Goal: Feedback & Contribution: Leave review/rating

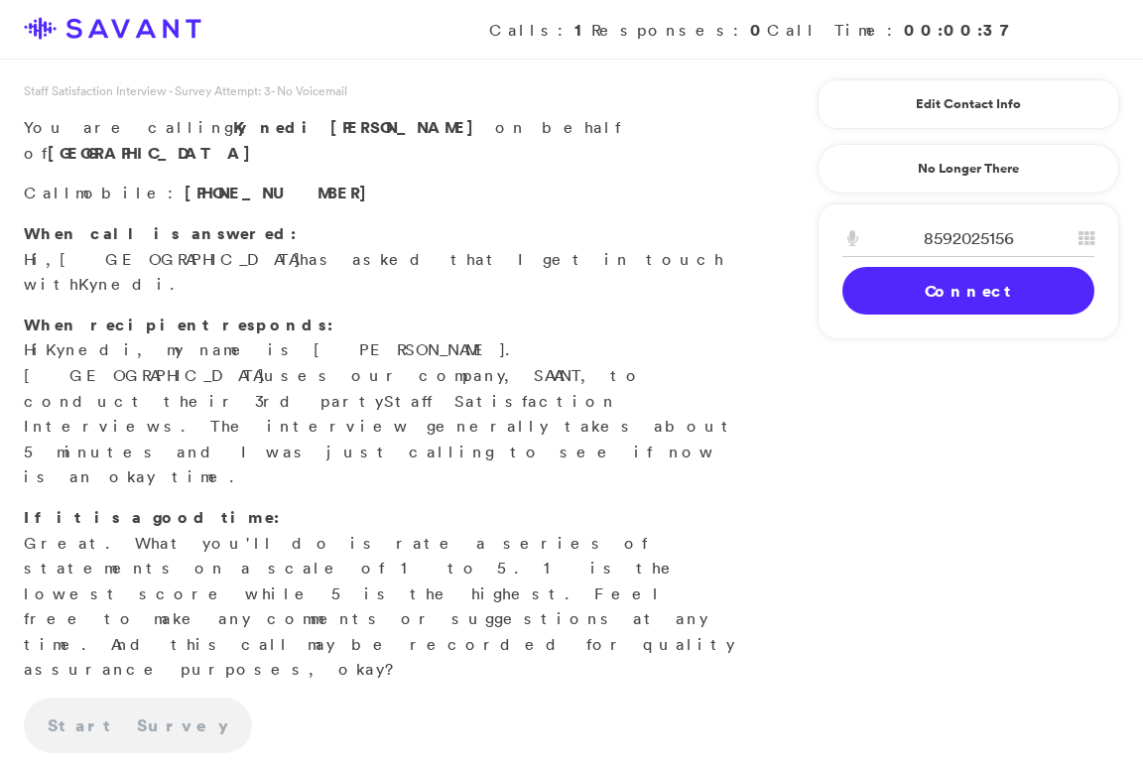
click at [886, 282] on link "Connect" at bounding box center [968, 291] width 252 height 48
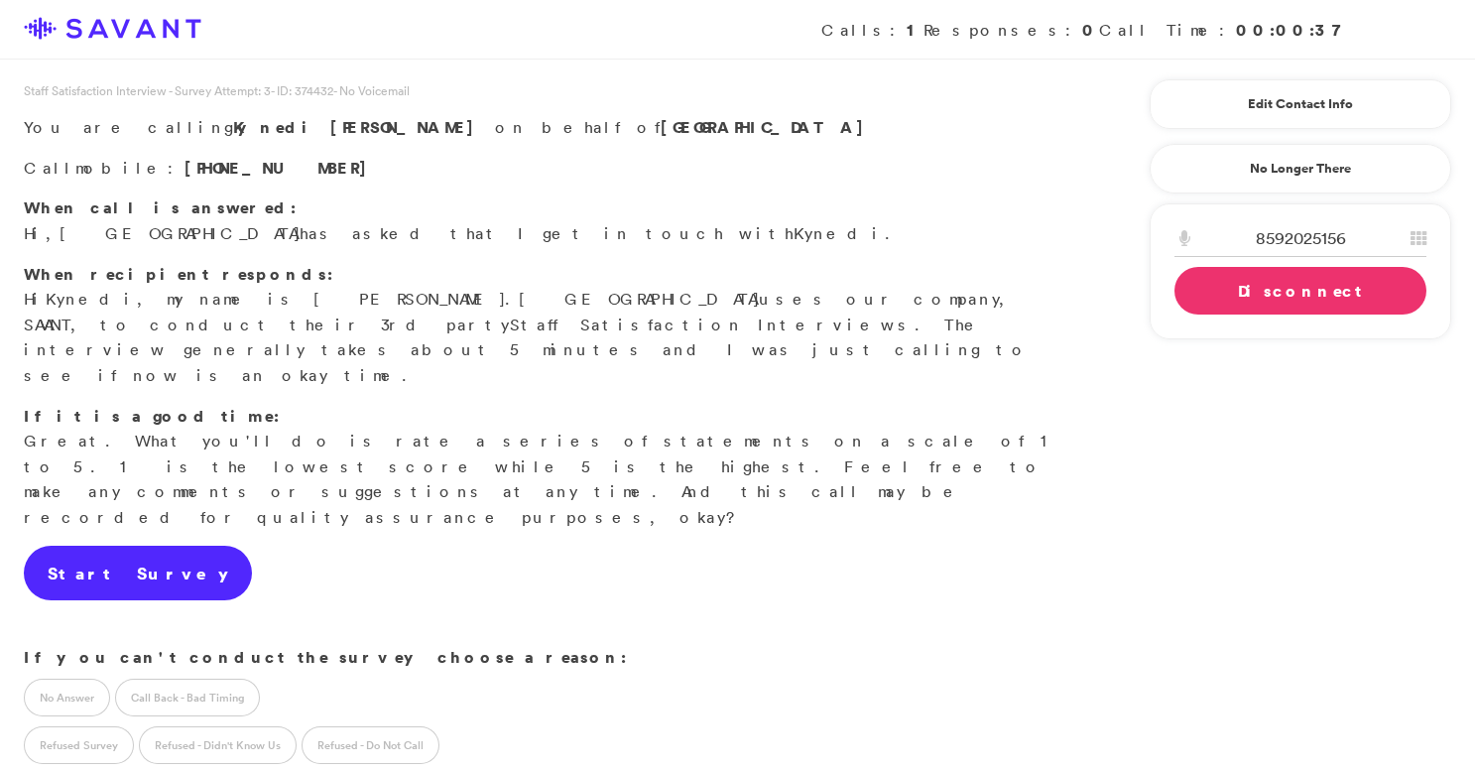
click at [111, 546] on link "Start Survey" at bounding box center [138, 574] width 228 height 56
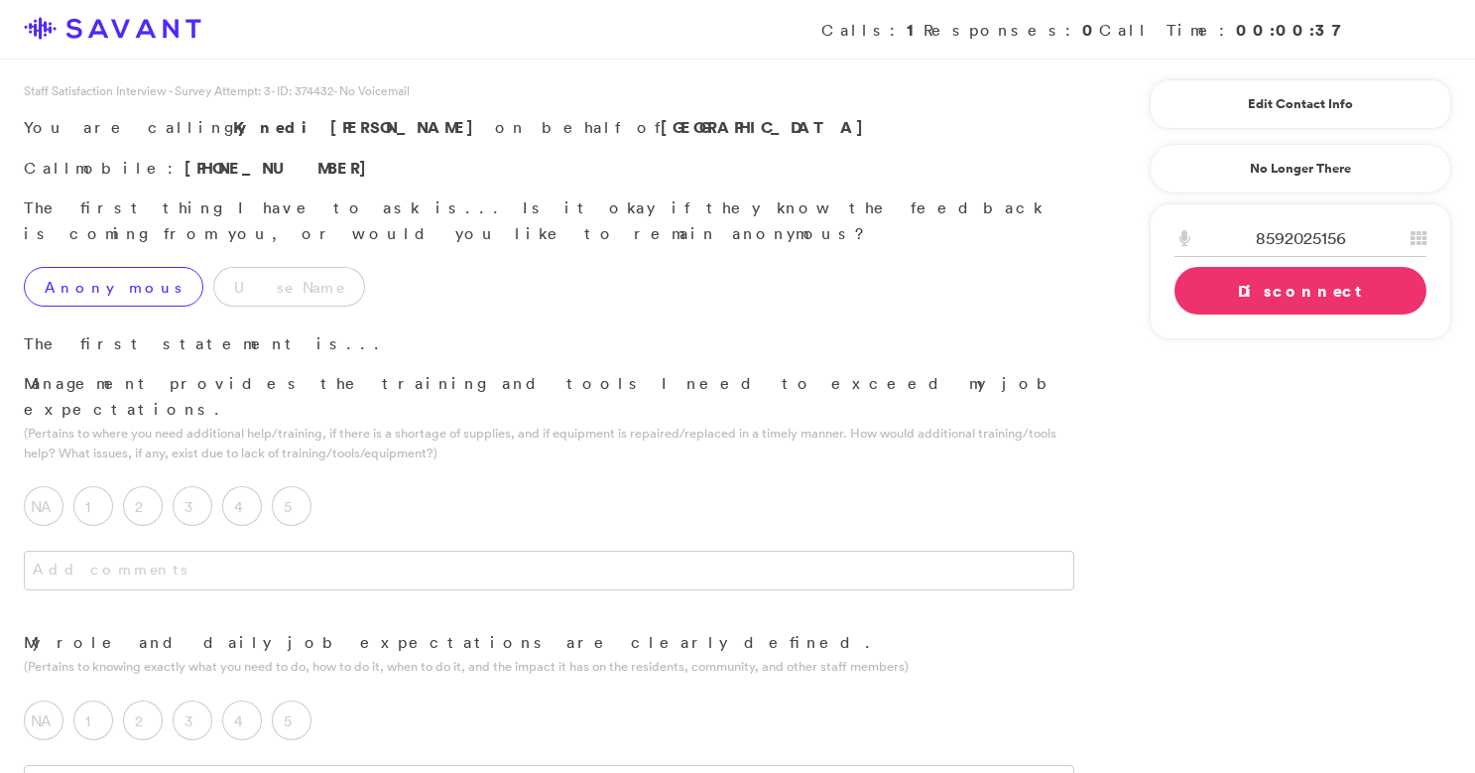
click at [69, 267] on label "Anonymous" at bounding box center [114, 287] width 180 height 40
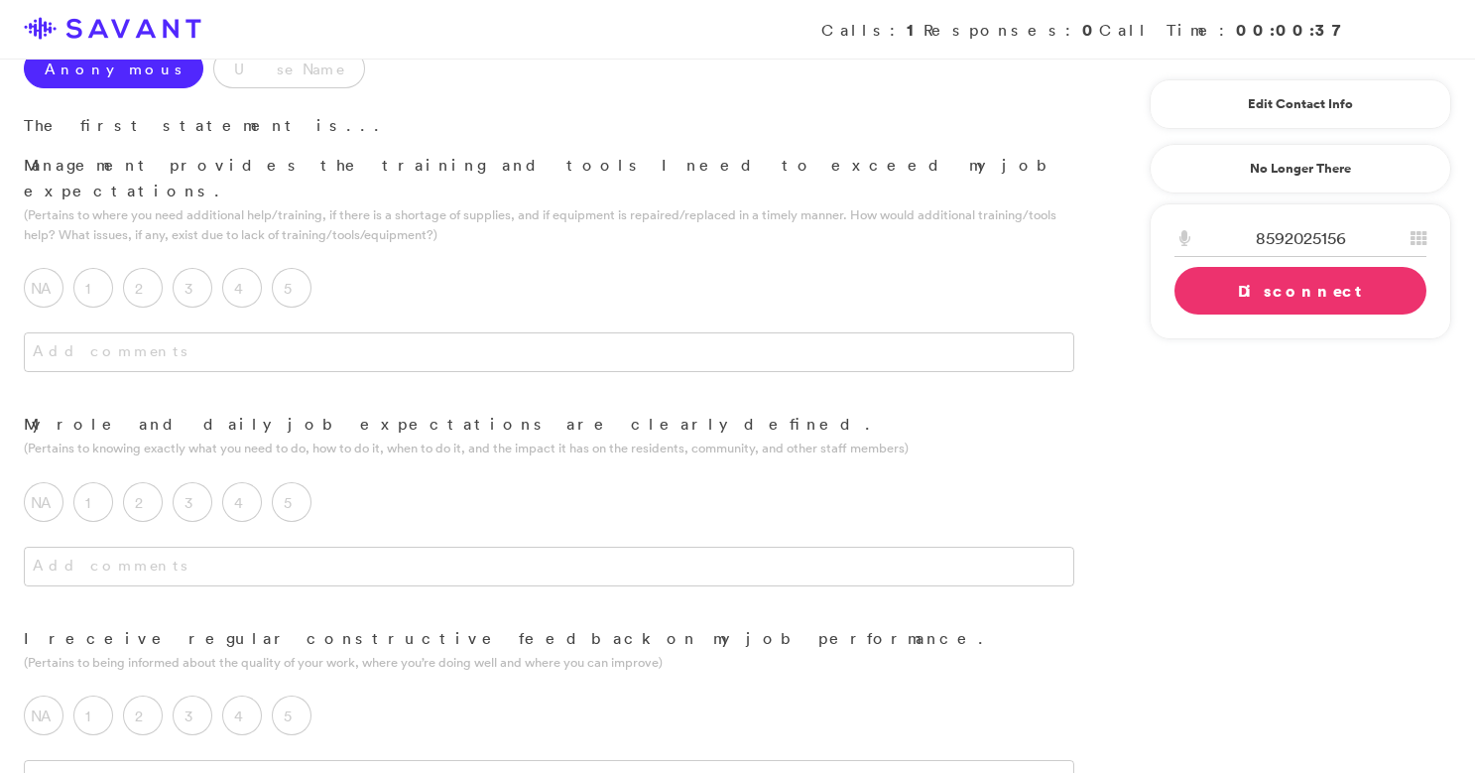
scroll to position [221, 0]
click at [304, 265] on label "5" at bounding box center [292, 285] width 40 height 40
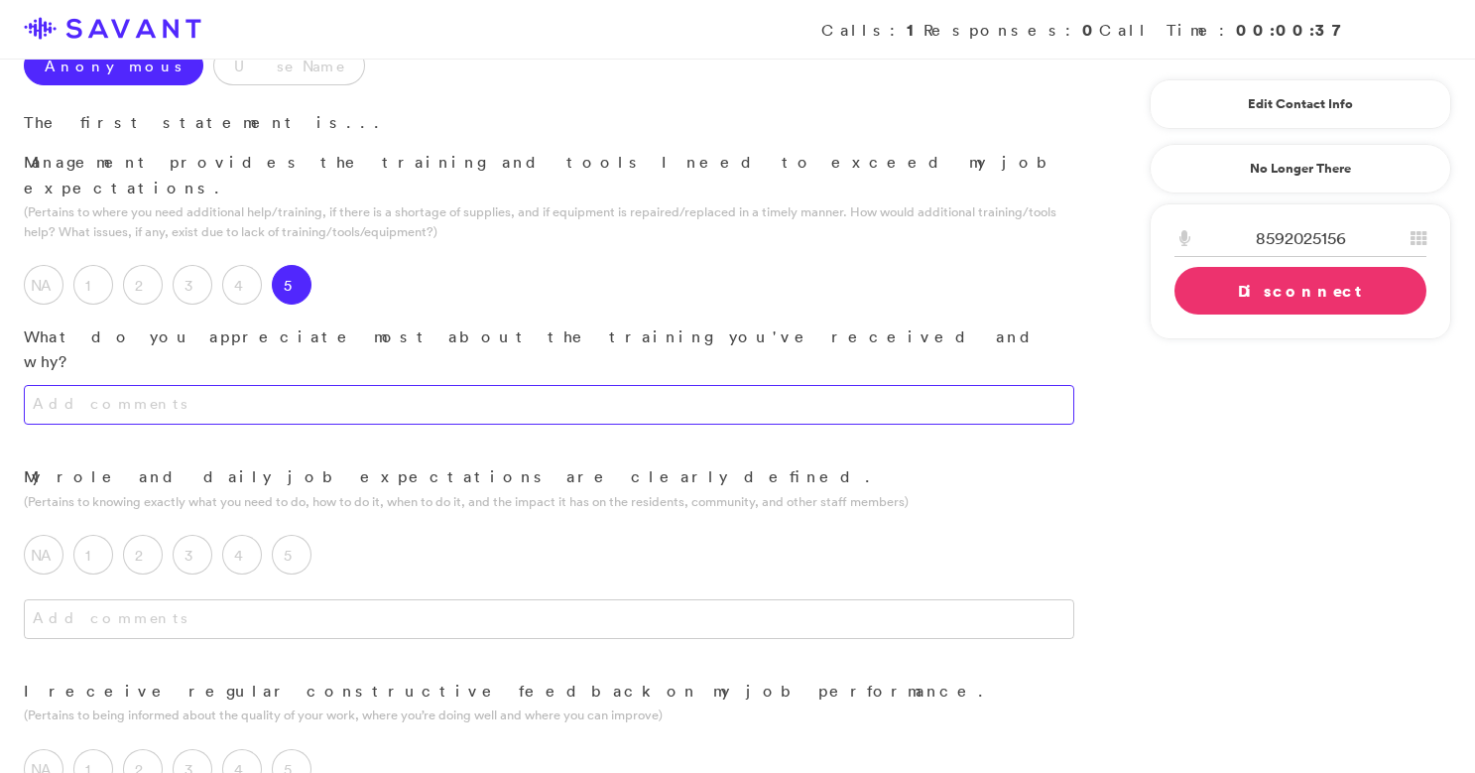
click at [380, 385] on textarea at bounding box center [549, 405] width 1050 height 40
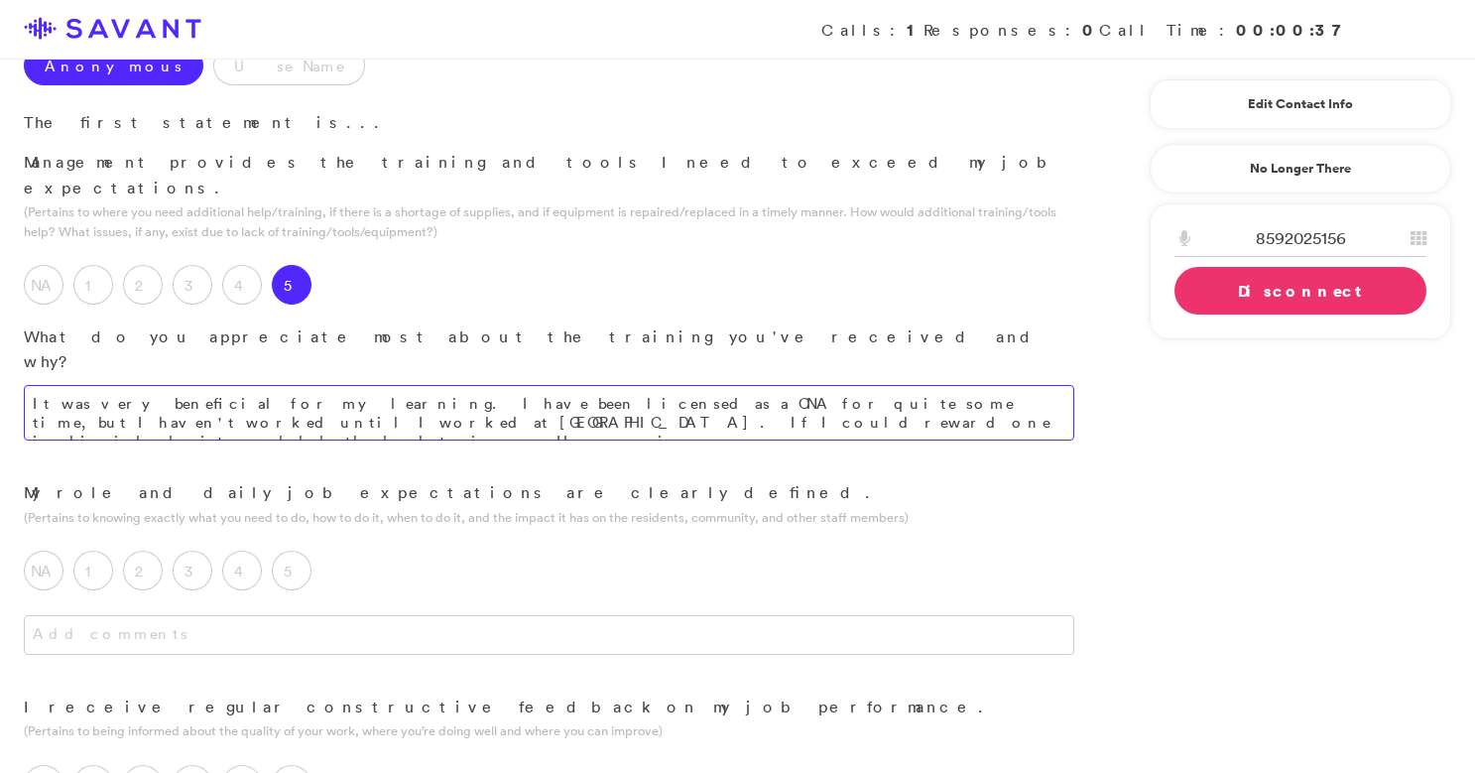
click at [518, 385] on textarea "It was very beneficial for my learning. I have been licensed as a CNA for quite…" at bounding box center [549, 413] width 1050 height 56
click at [548, 385] on textarea "It was very beneficial for my learning. I have been licensed as a CNA for quite…" at bounding box center [549, 413] width 1050 height 56
click at [621, 385] on textarea "It was very beneficial for my learning. I have been licensed as a CNA for quite…" at bounding box center [549, 413] width 1050 height 56
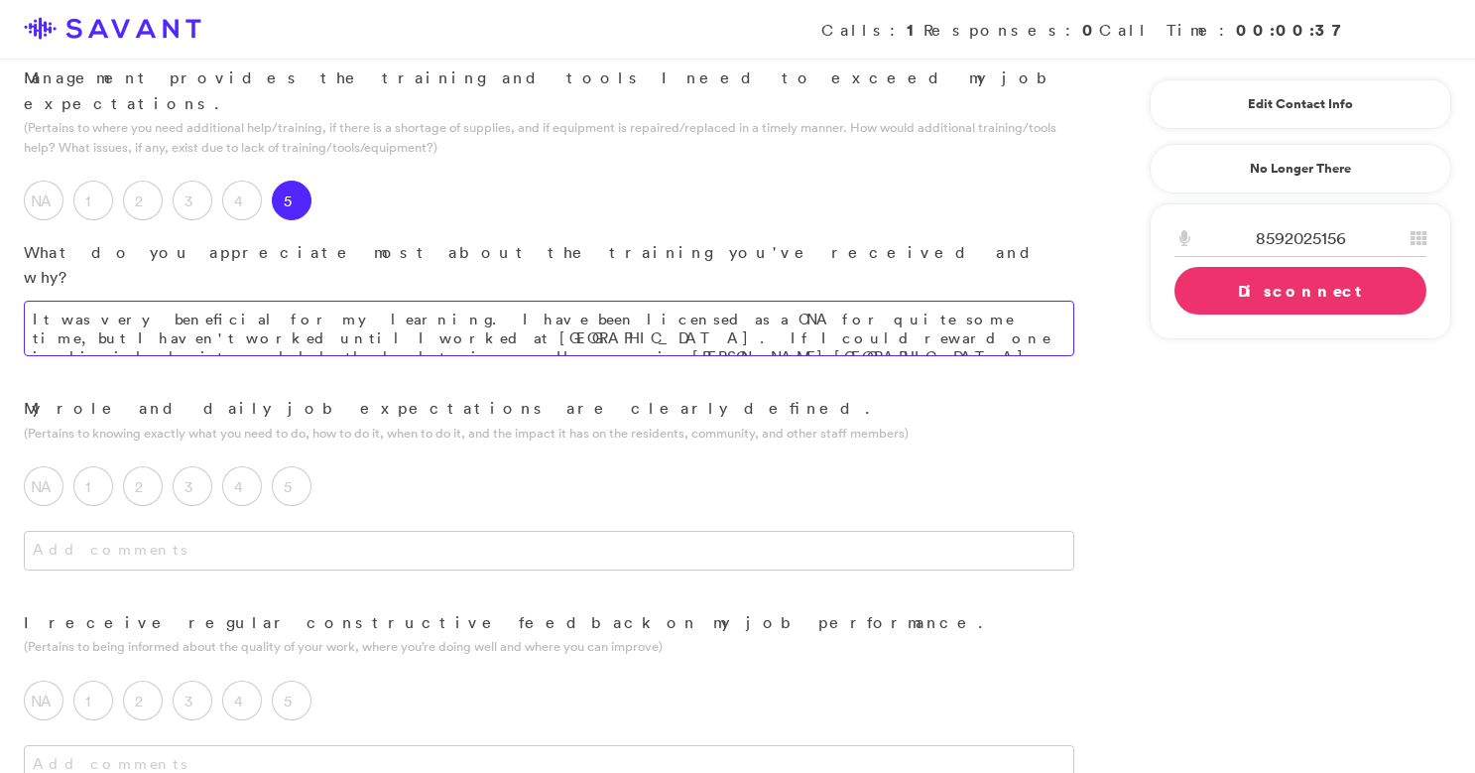
scroll to position [315, 0]
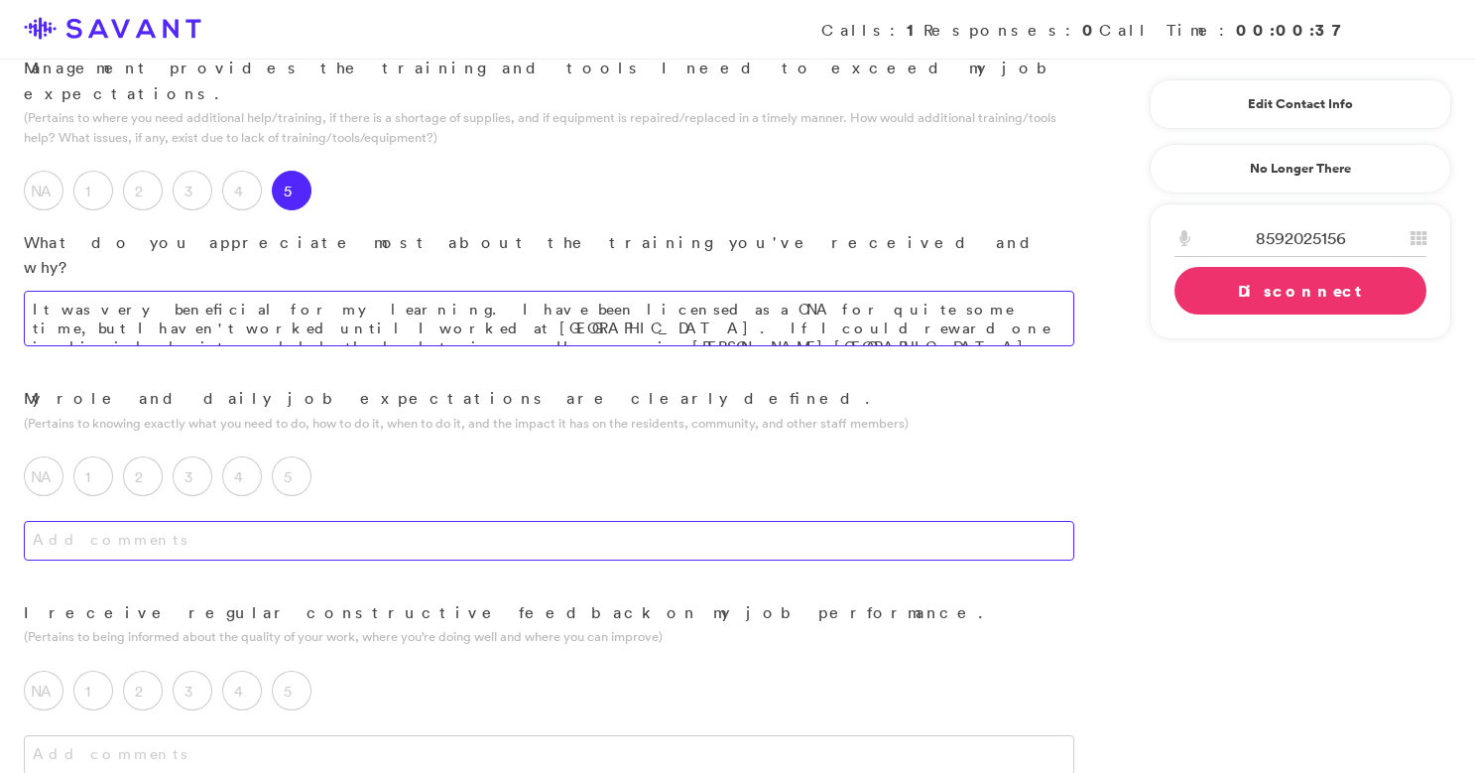
type textarea "It was very beneficial for my learning. I have been licensed as a CNA for quite…"
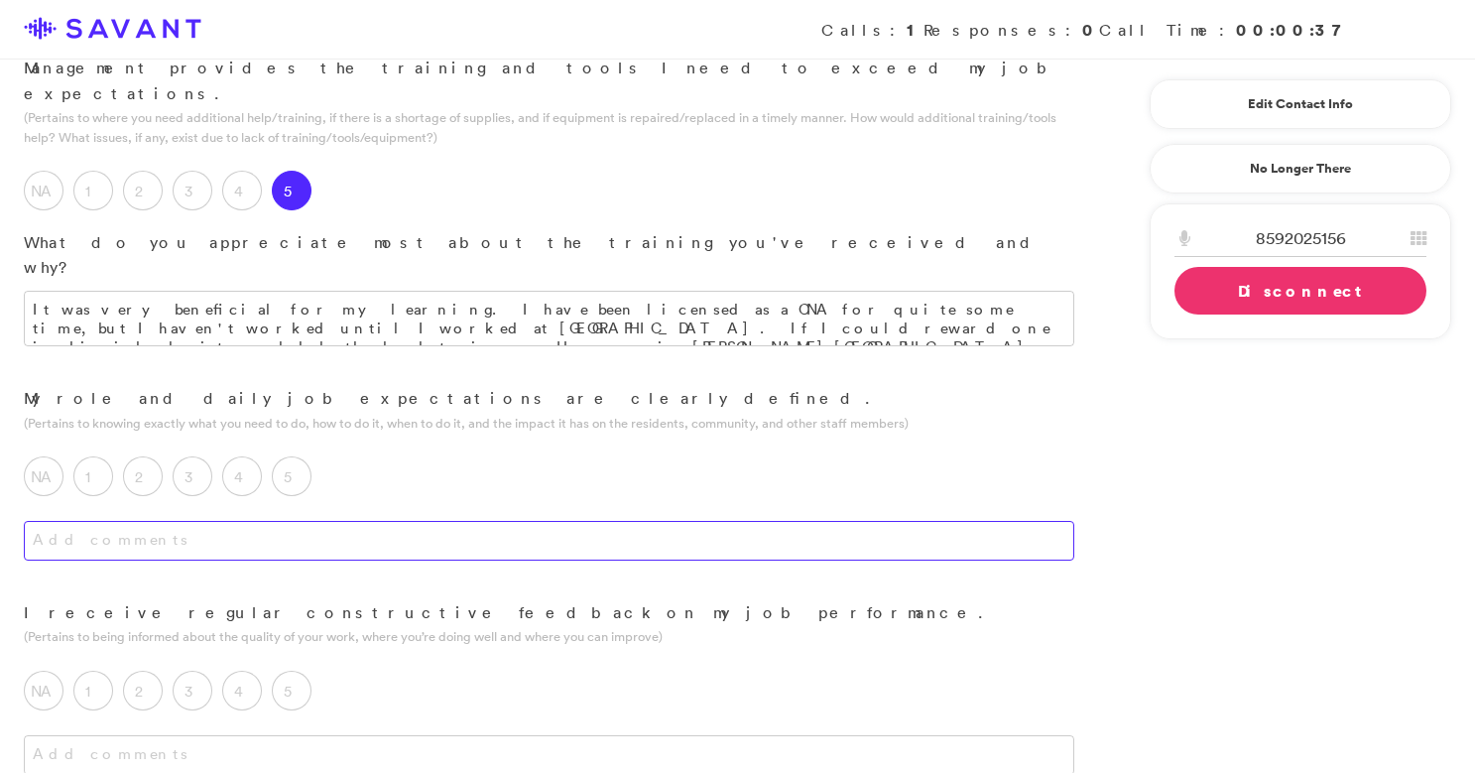
click at [504, 521] on textarea at bounding box center [549, 541] width 1050 height 40
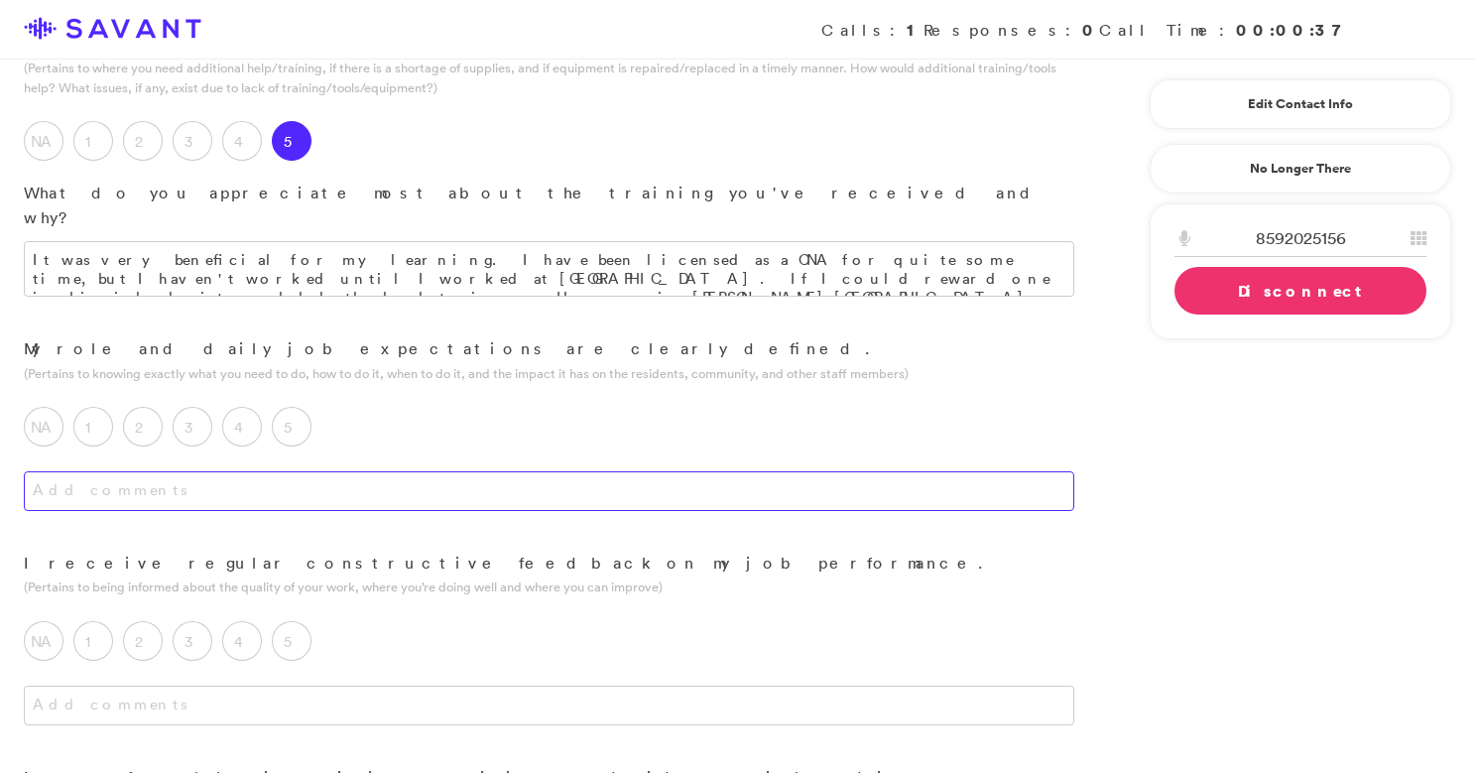
scroll to position [368, 0]
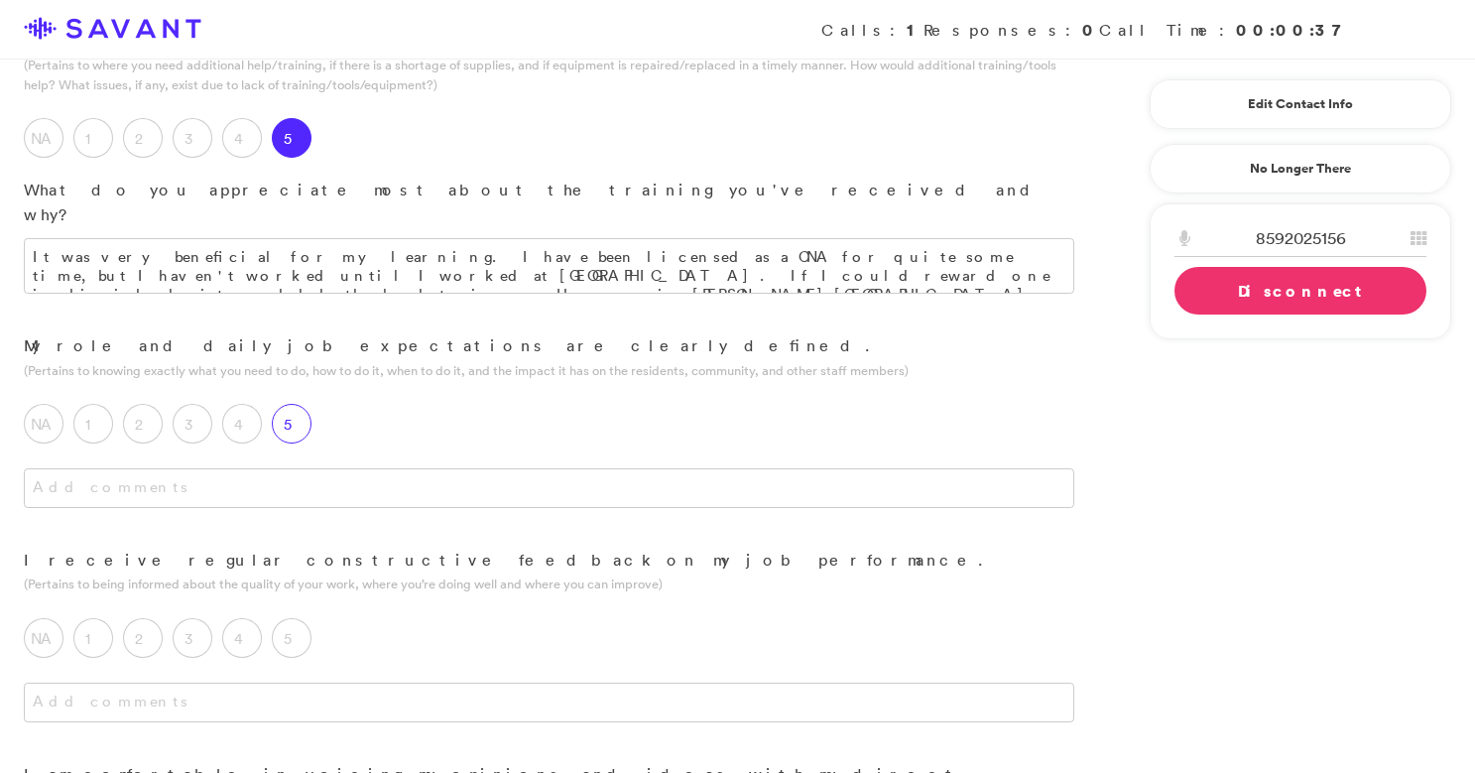
click at [313, 404] on div "5" at bounding box center [297, 429] width 50 height 50
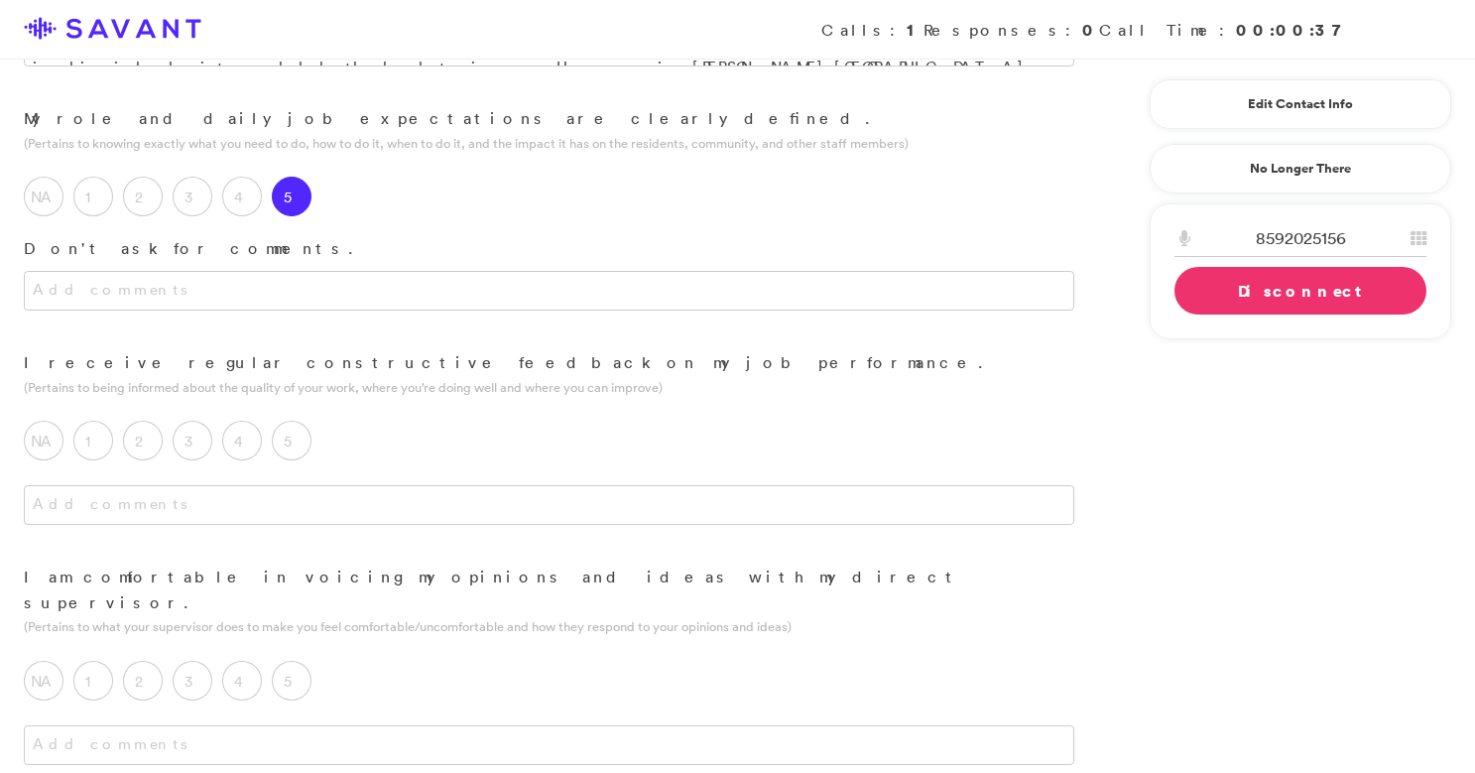
scroll to position [596, 0]
click at [308, 420] on label "5" at bounding box center [292, 440] width 40 height 40
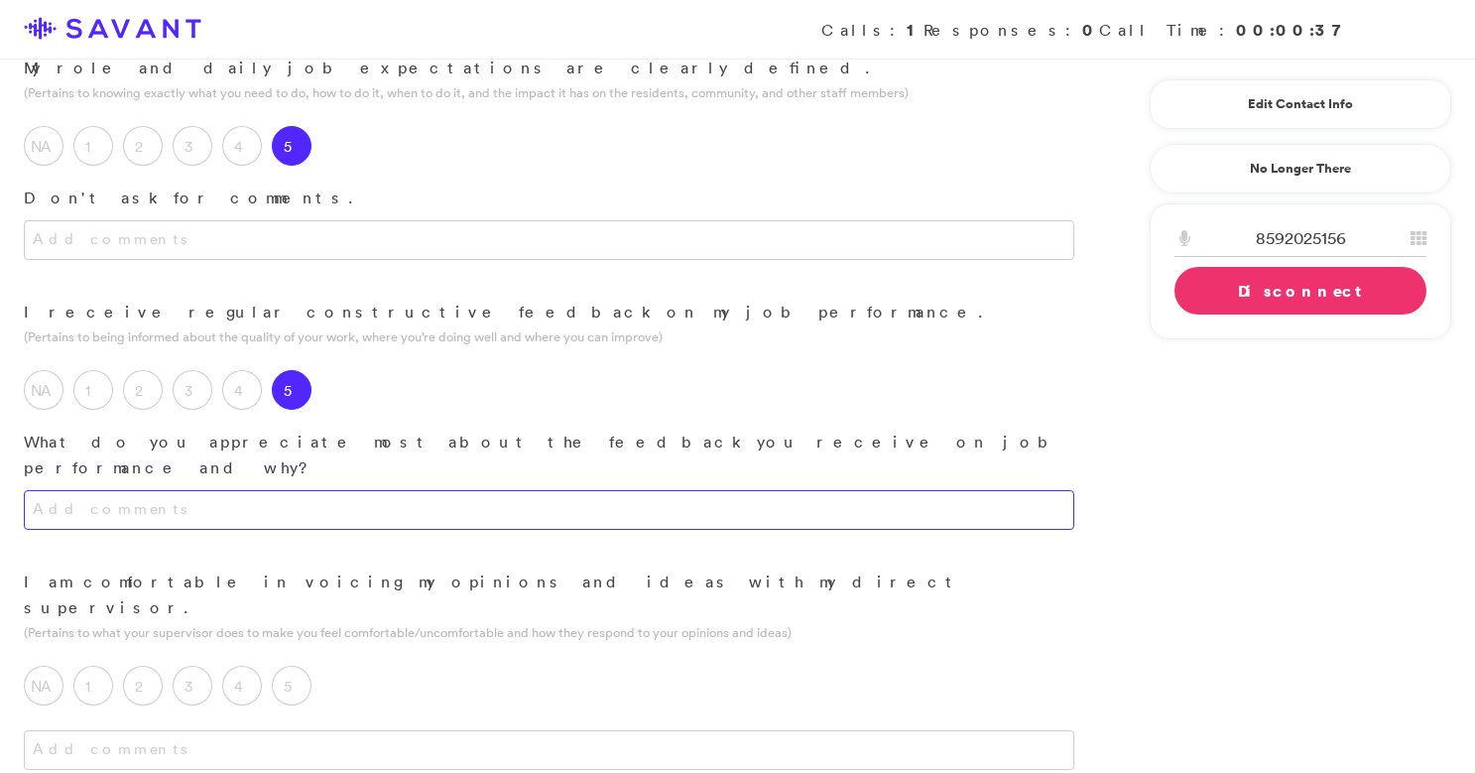
scroll to position [648, 0]
click at [369, 488] on textarea at bounding box center [549, 508] width 1050 height 40
type textarea "I"
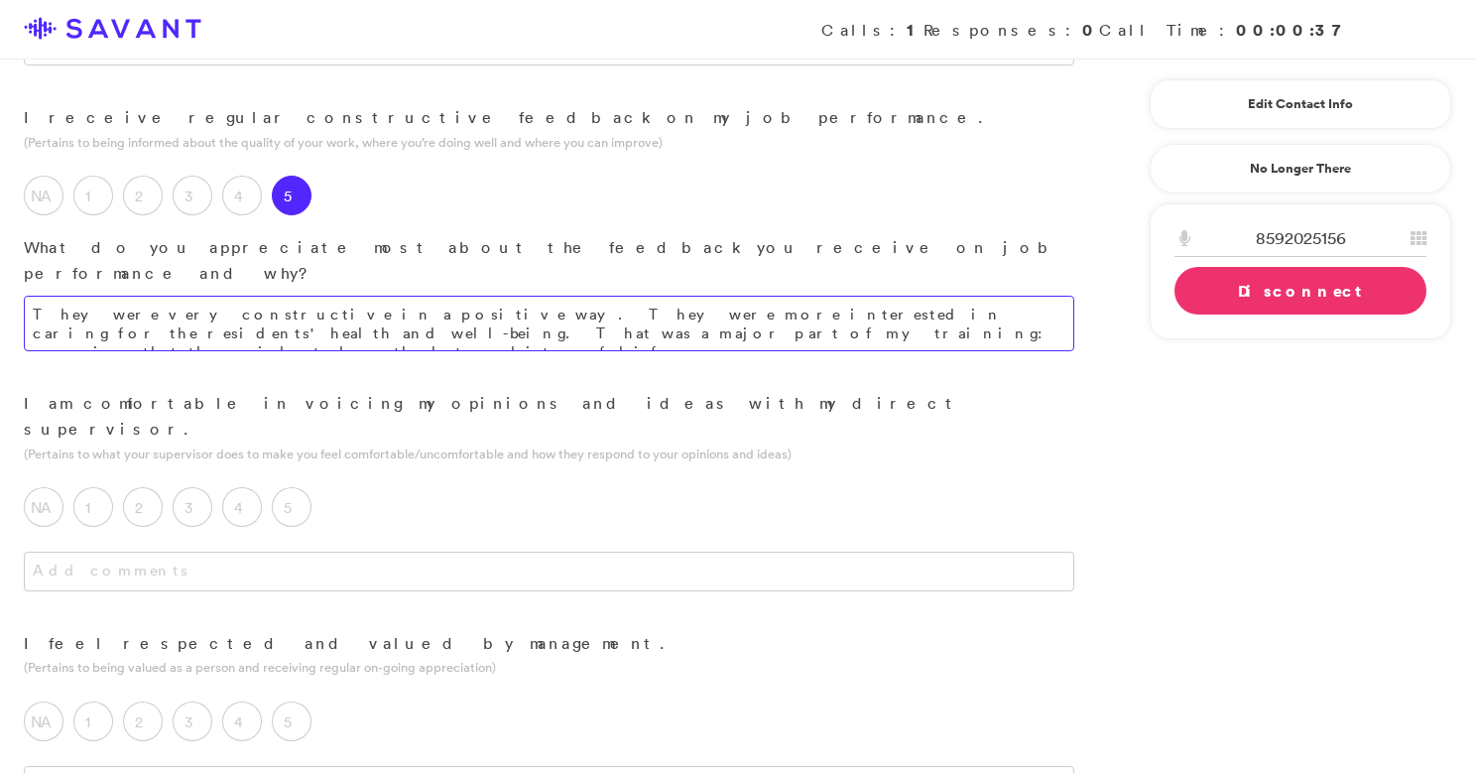
scroll to position [848, 0]
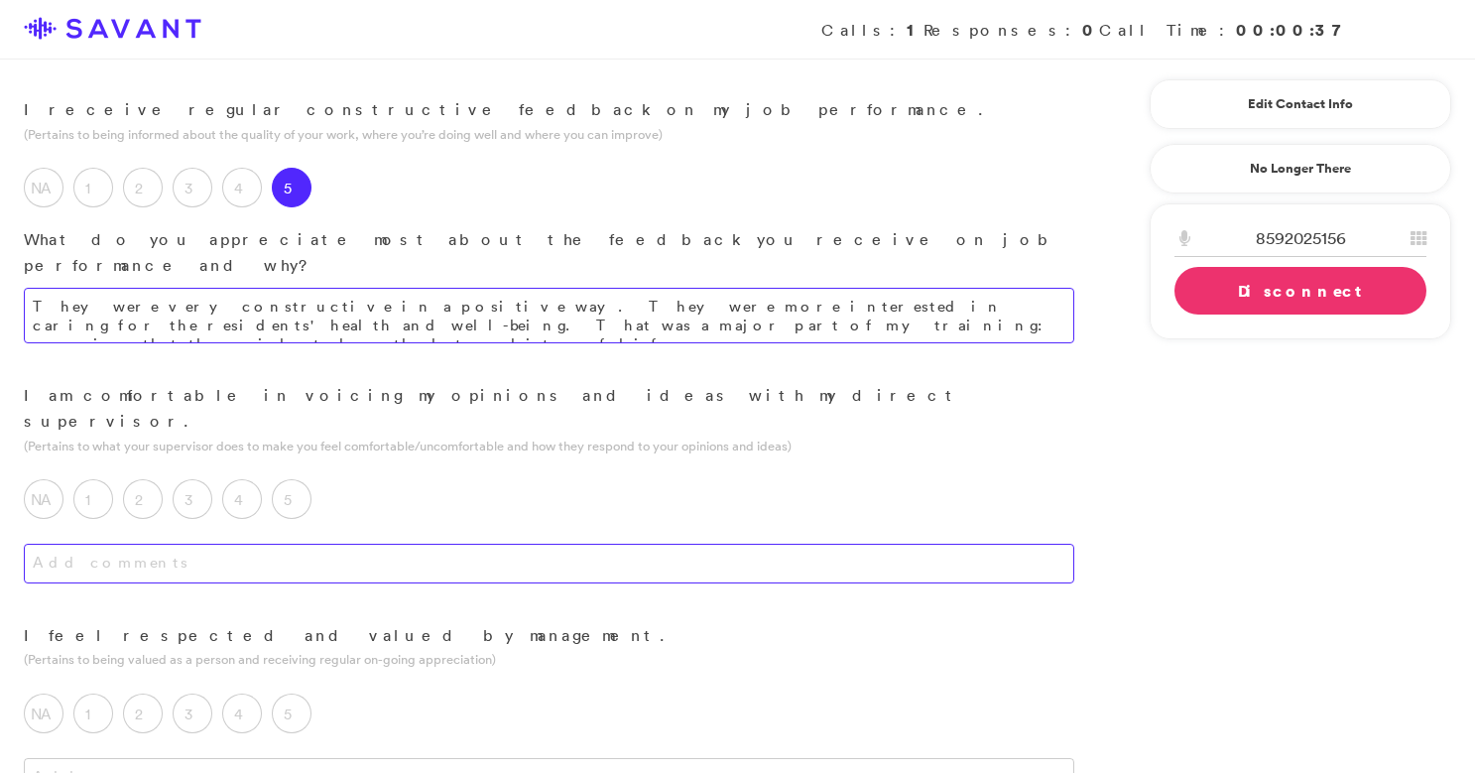
type textarea "They were very constructive in a positive way. They were more interested in car…"
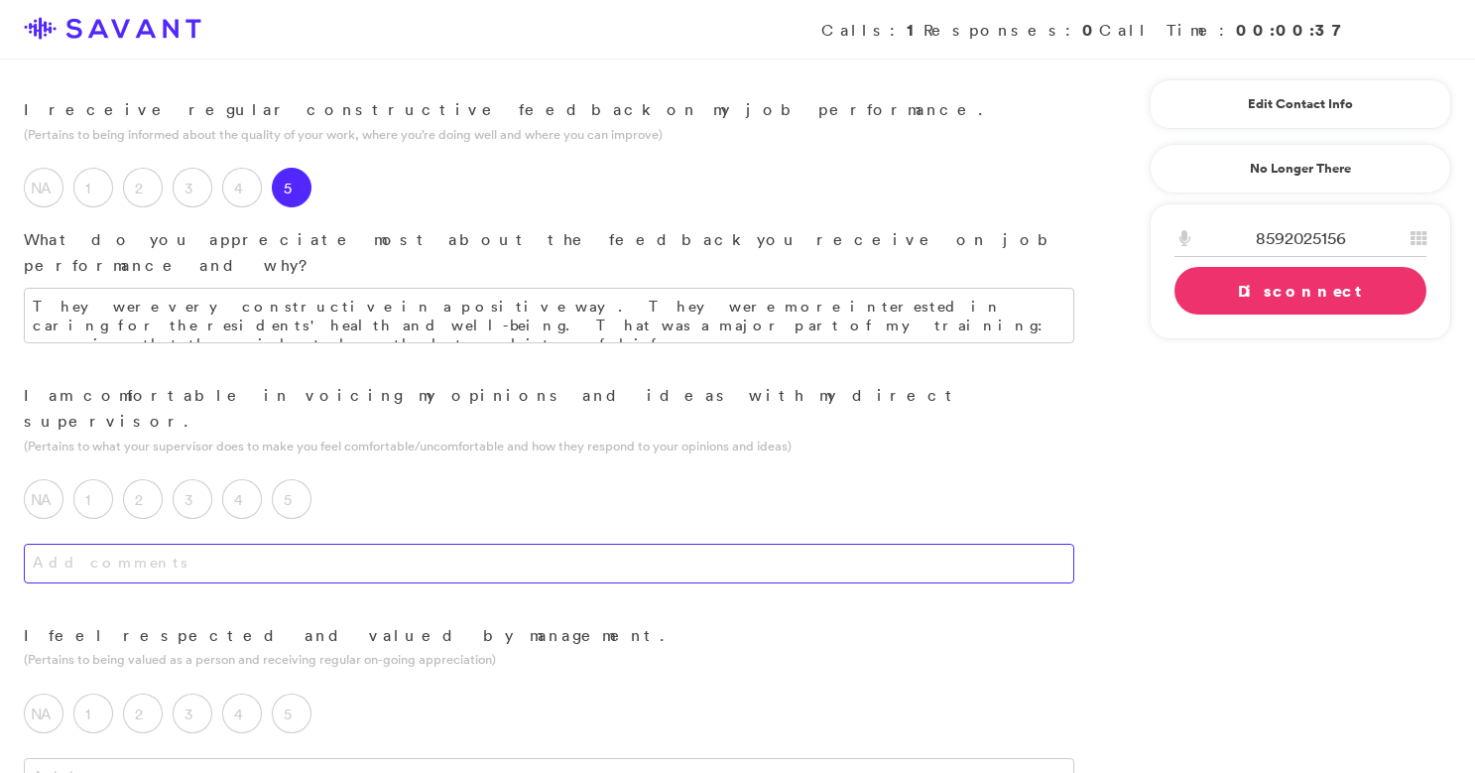
click at [369, 544] on textarea at bounding box center [549, 564] width 1050 height 40
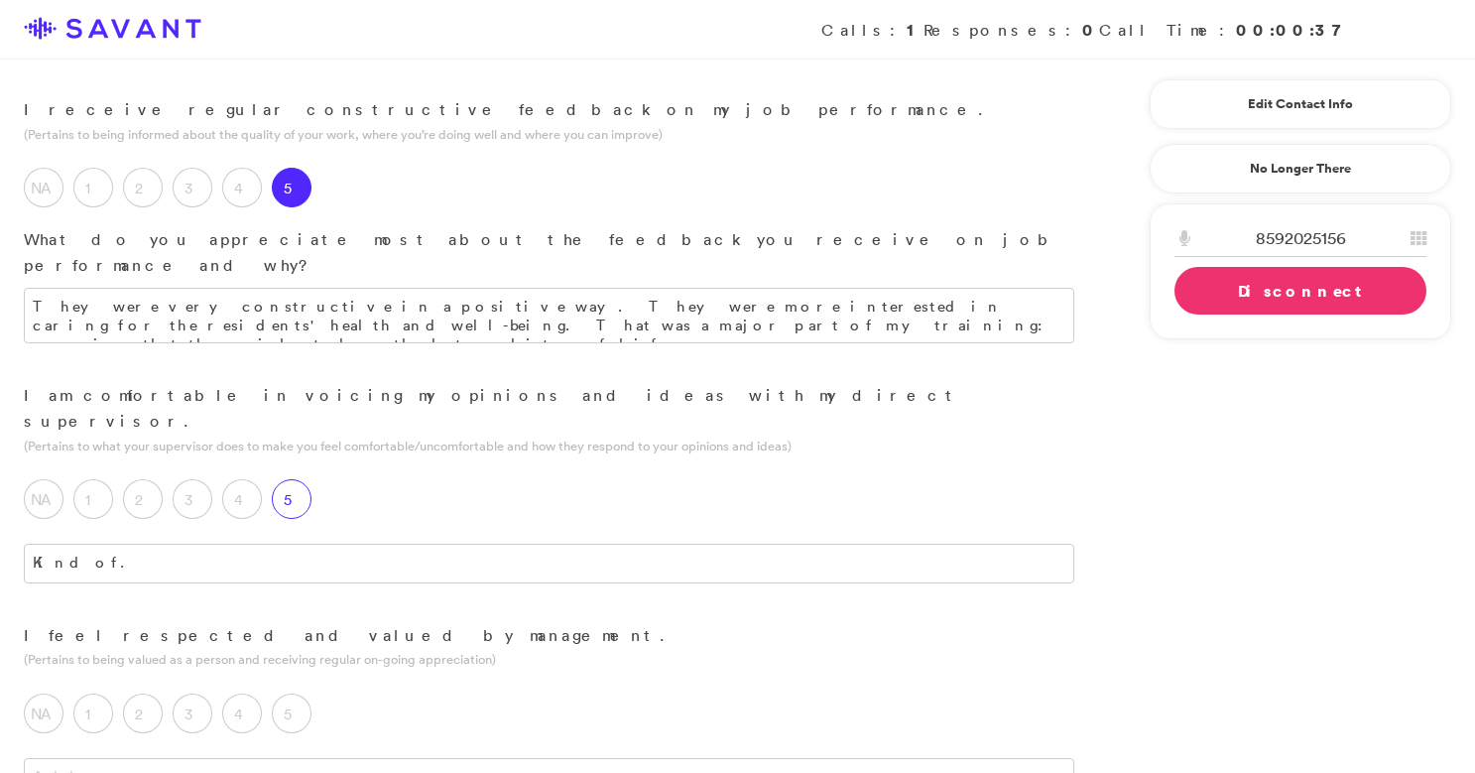
click at [300, 479] on label "5" at bounding box center [292, 499] width 40 height 40
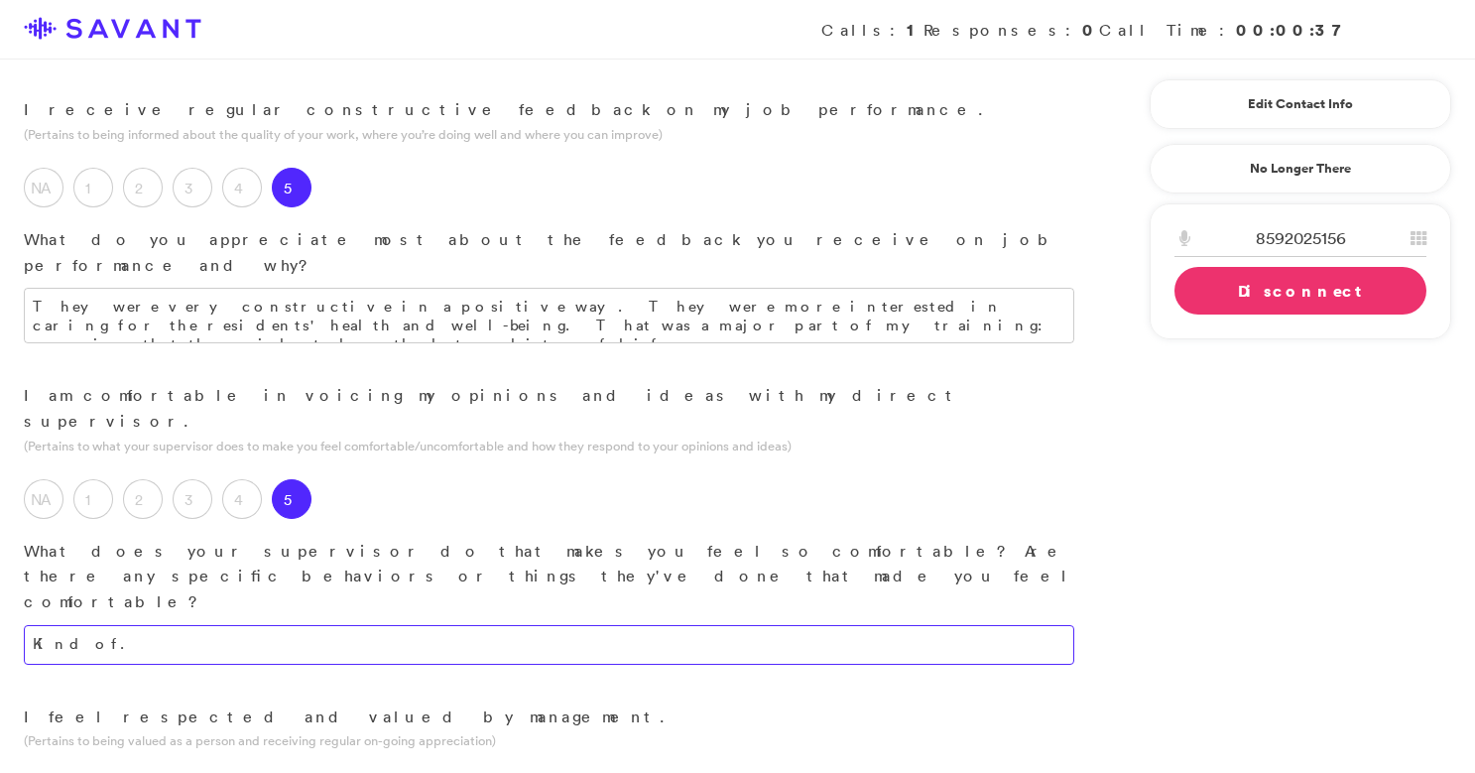
click at [269, 625] on textarea "Kind of." at bounding box center [549, 645] width 1050 height 40
drag, startPoint x: 405, startPoint y: 495, endPoint x: 95, endPoint y: 480, distance: 309.8
click at [95, 625] on textarea "Kind of. A resident had a health scare and I intervened" at bounding box center [549, 645] width 1050 height 40
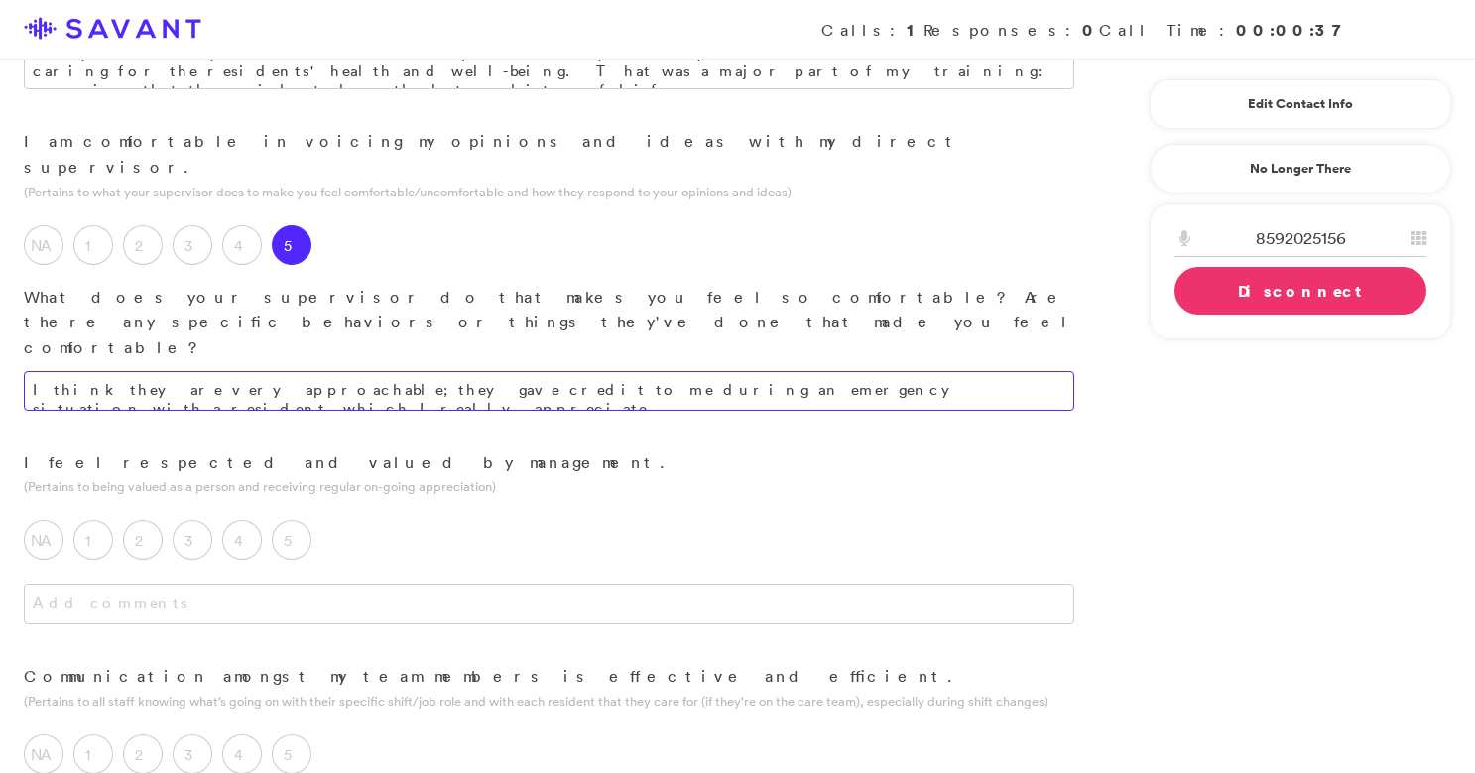
scroll to position [1104, 0]
type textarea "I think they are very approachable; they gave credit to me during an emergency …"
click at [299, 518] on label "5" at bounding box center [292, 538] width 40 height 40
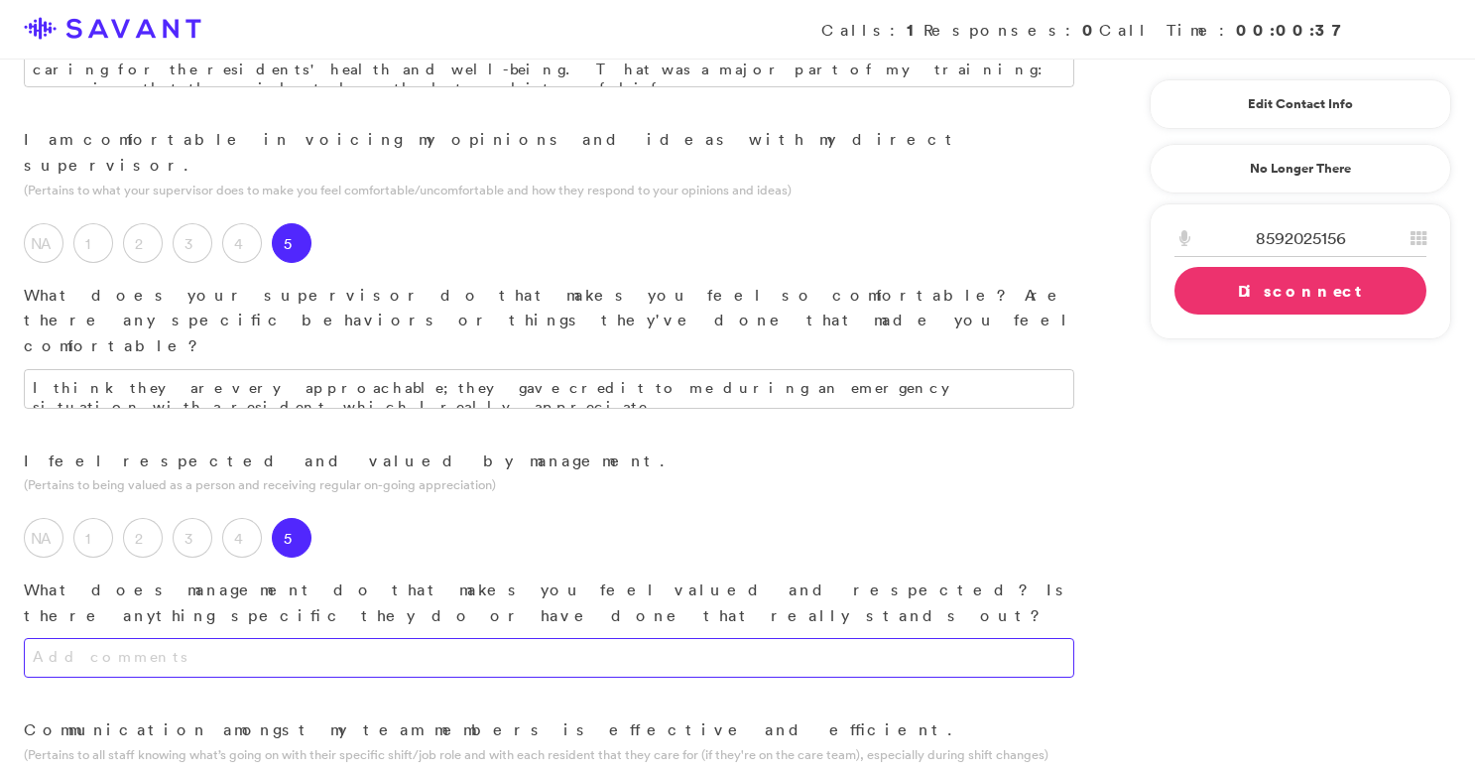
click at [358, 638] on textarea at bounding box center [549, 658] width 1050 height 40
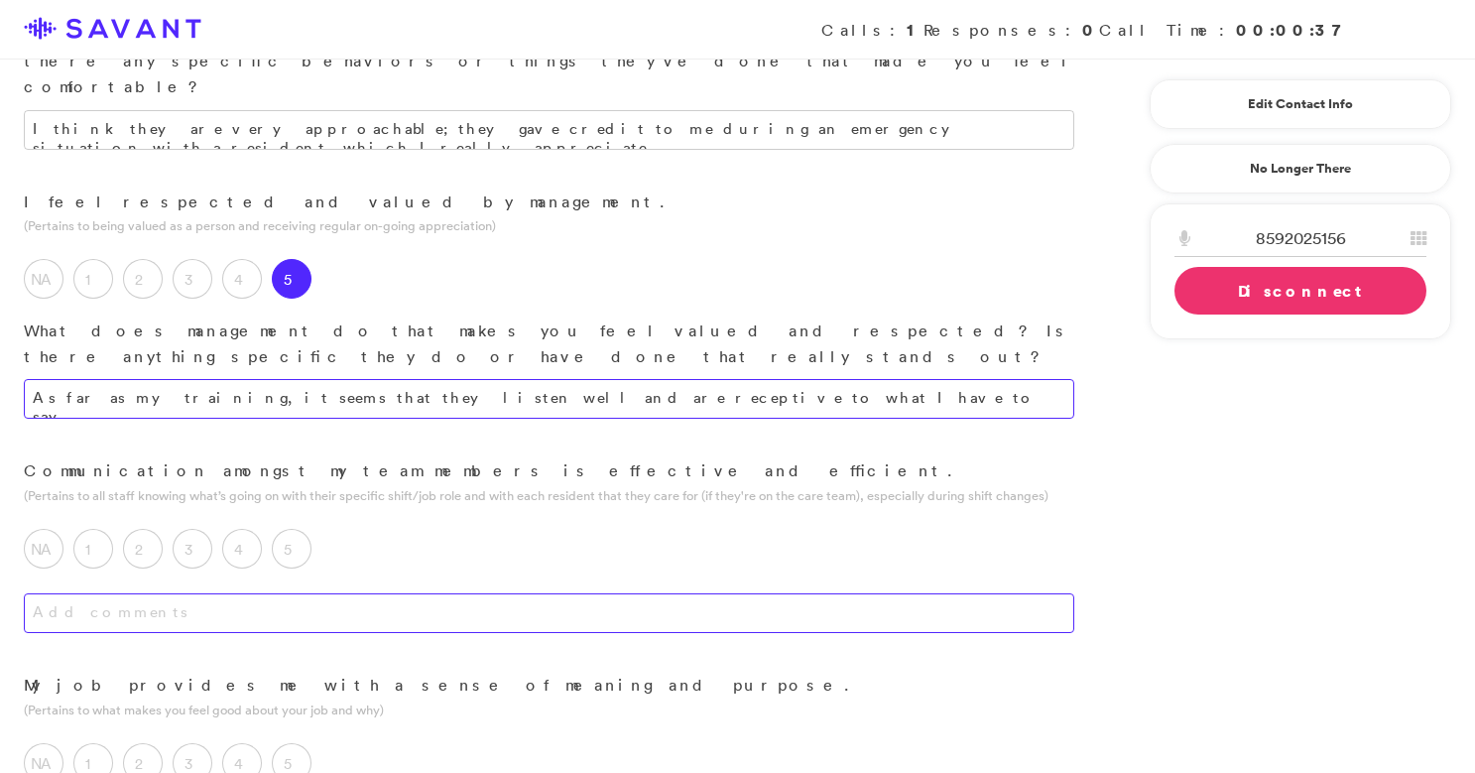
scroll to position [1371, 0]
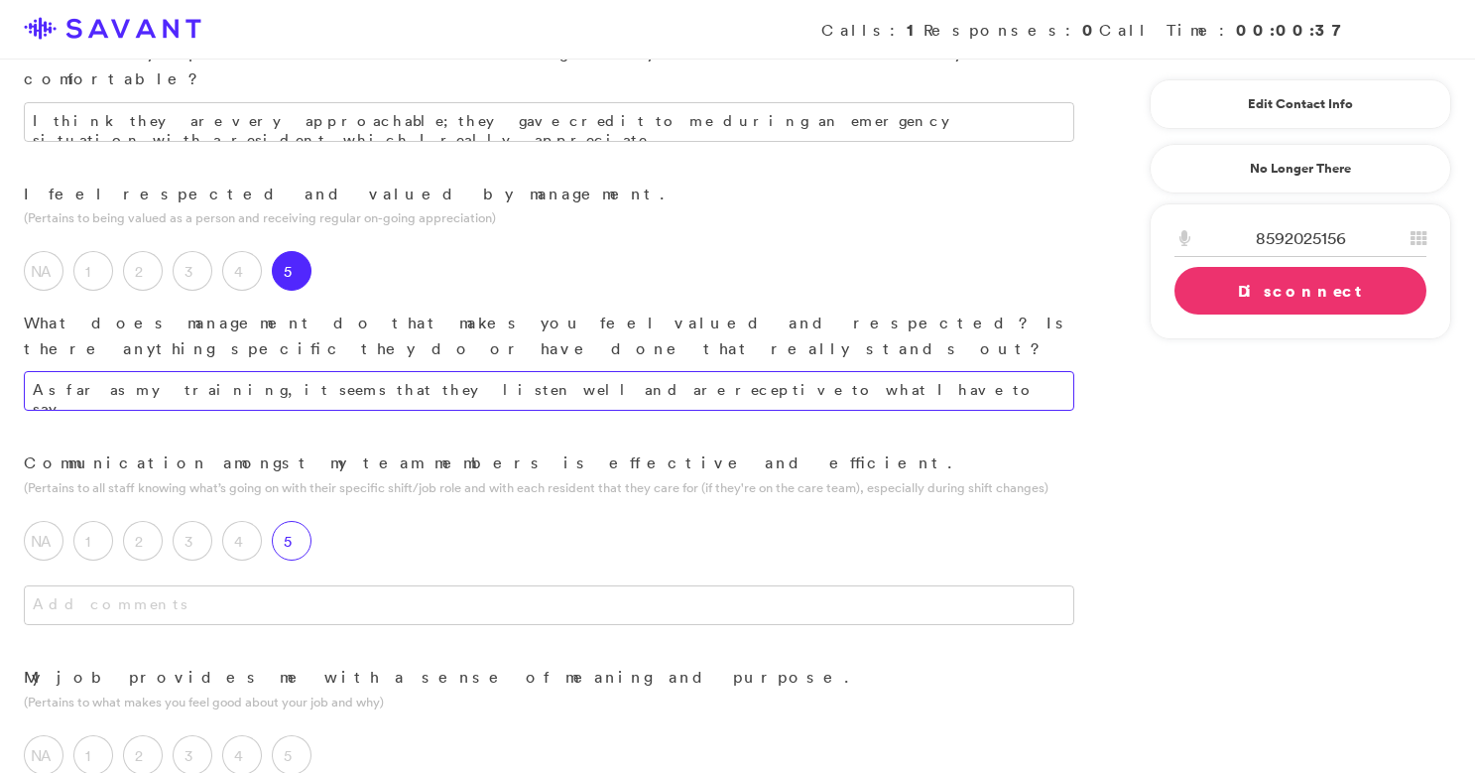
type textarea "As far as my training, it seems that they listen well and are receptive to what…"
click at [300, 521] on label "5" at bounding box center [292, 541] width 40 height 40
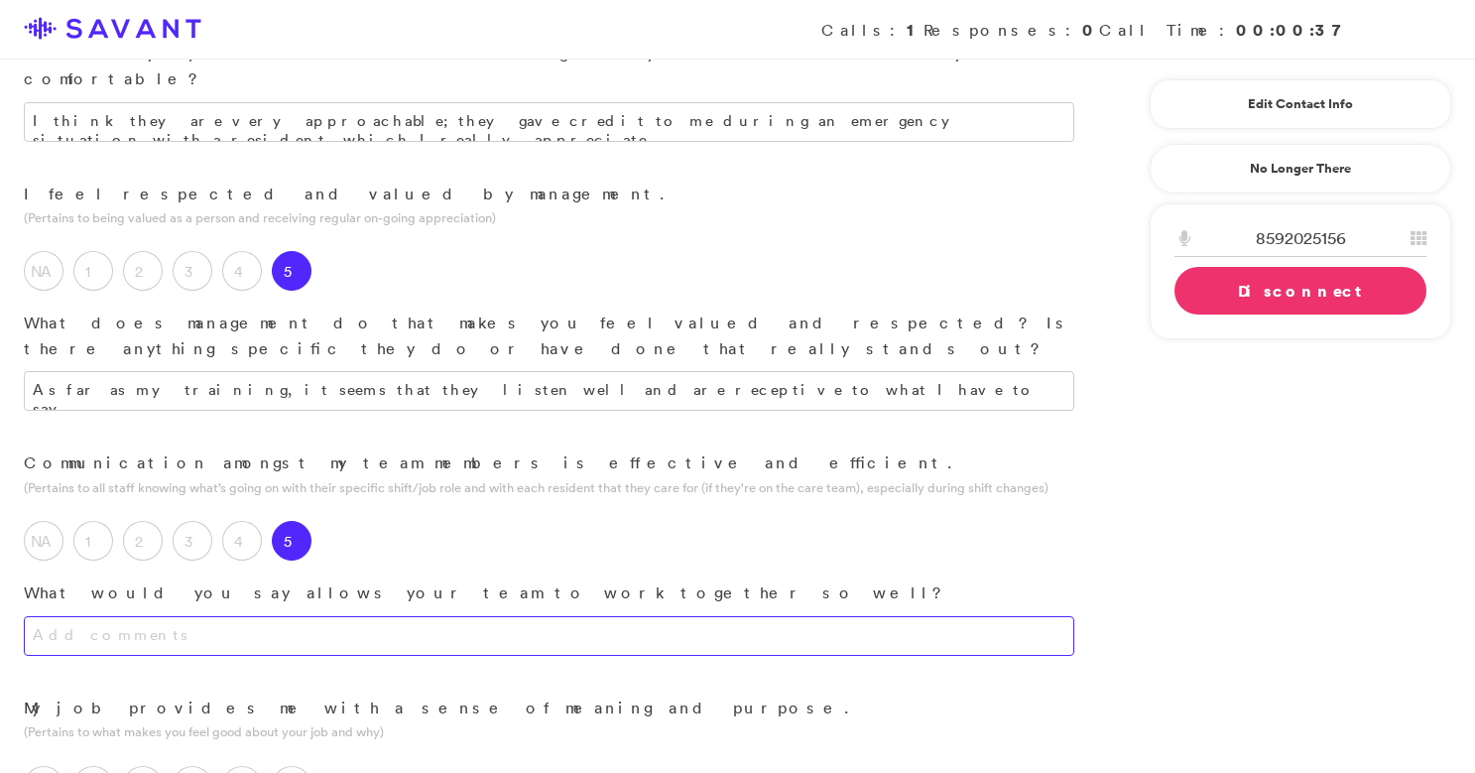
click at [311, 616] on textarea at bounding box center [549, 636] width 1050 height 40
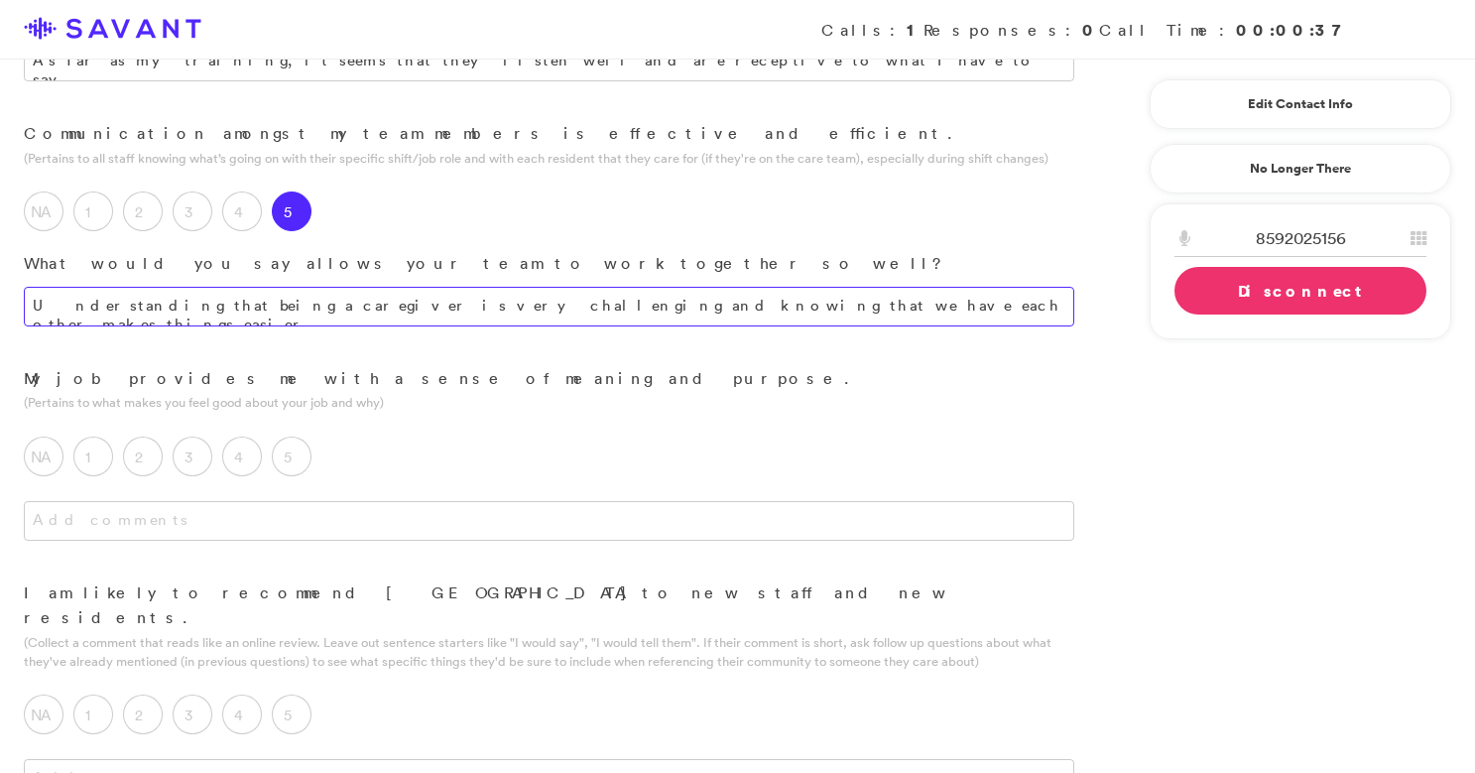
scroll to position [1704, 0]
type textarea "Understanding that being a caregiver is very challenging and knowing that we ha…"
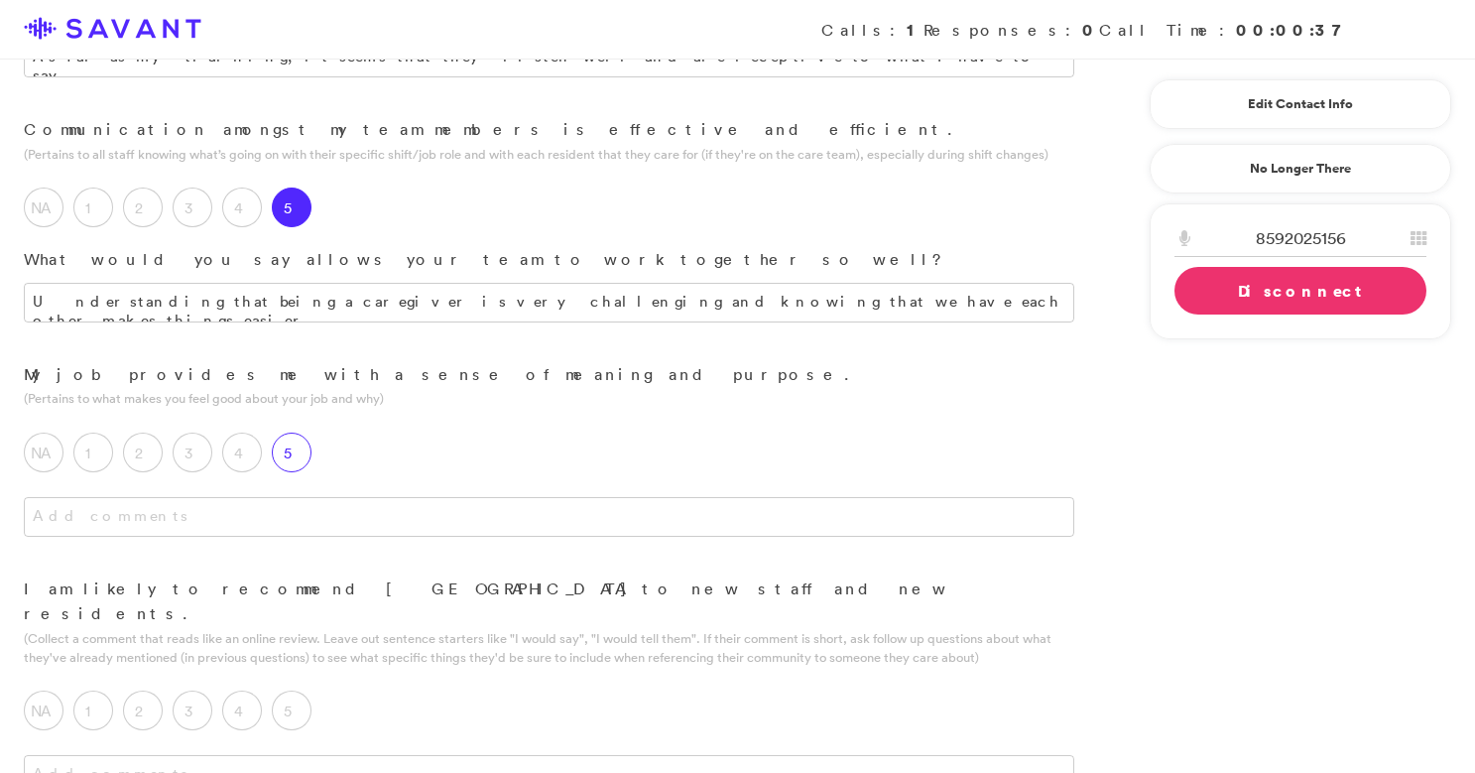
click at [308, 432] on label "5" at bounding box center [292, 452] width 40 height 40
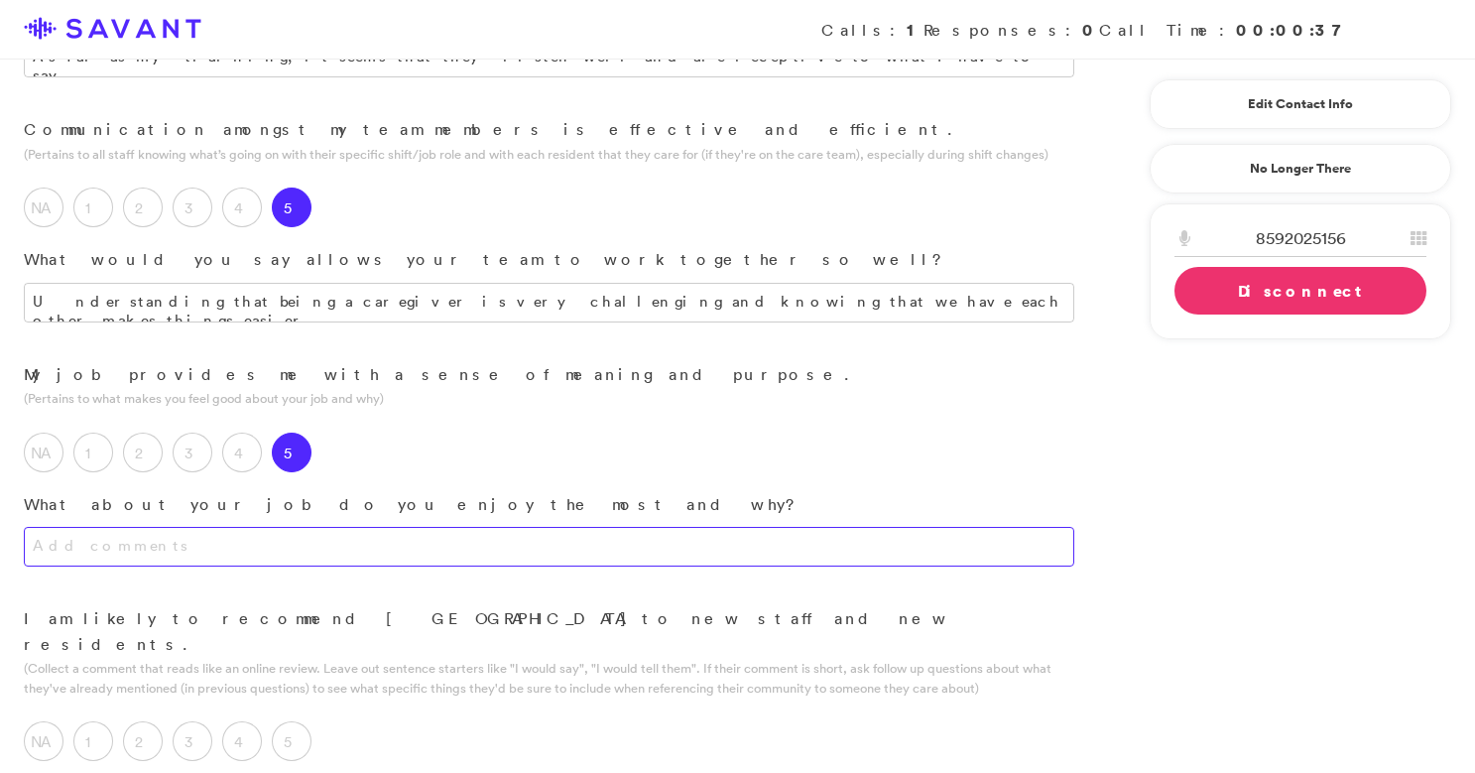
click at [302, 527] on textarea at bounding box center [549, 547] width 1050 height 40
type textarea "/"
click at [709, 527] on textarea "I love it. I think the residents are being themselves and true people, as oppos…" at bounding box center [549, 547] width 1050 height 40
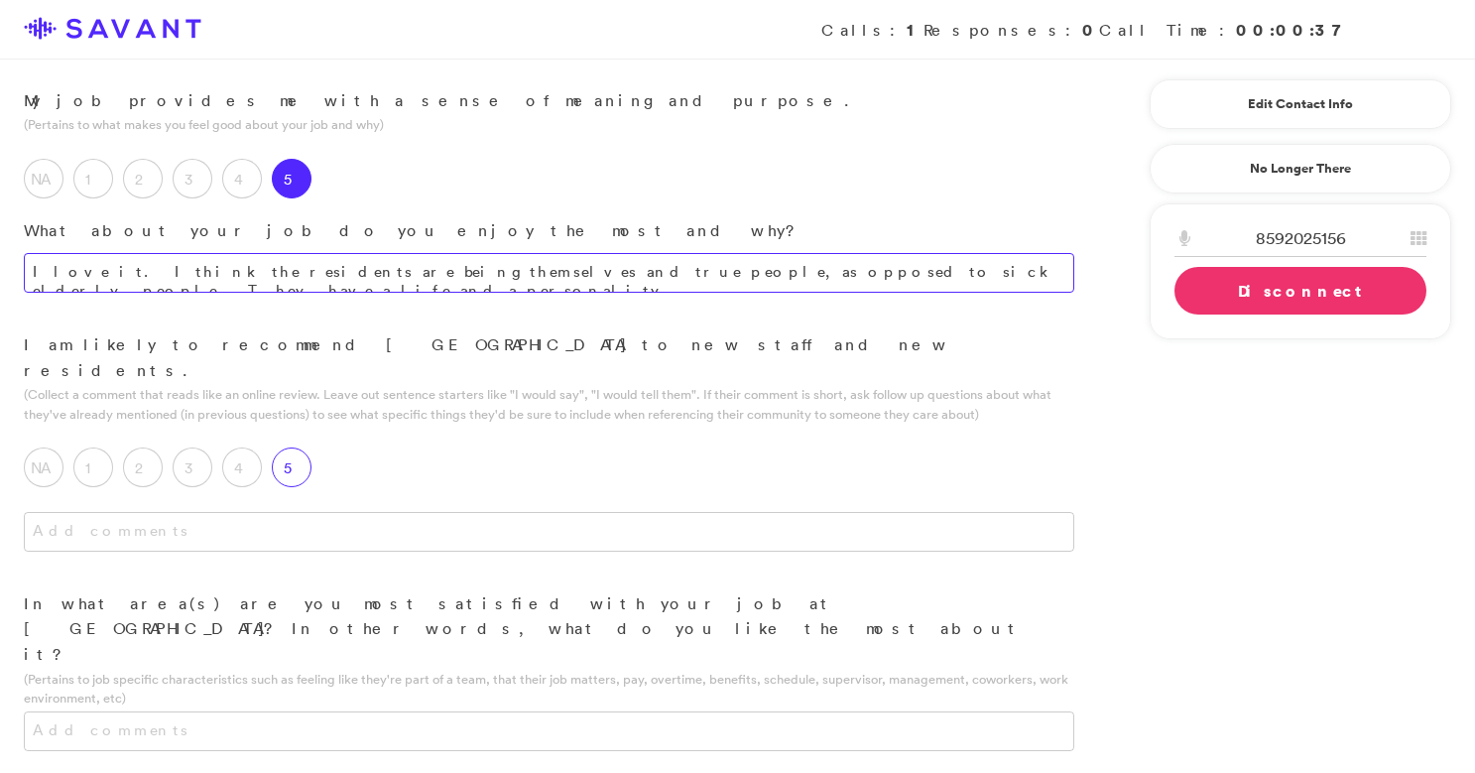
scroll to position [2018, 0]
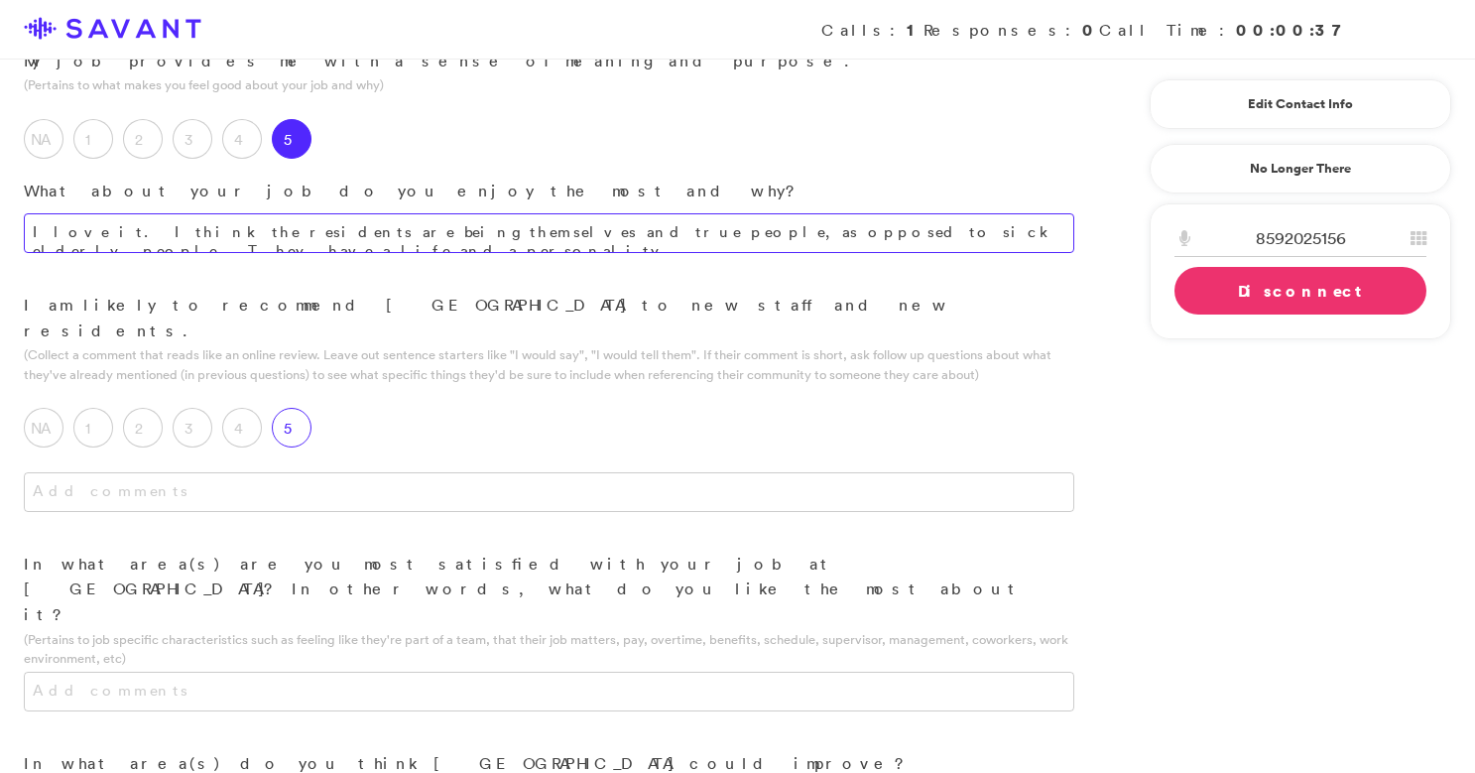
type textarea "I love it. I think the residents are being themselves and true people, as oppos…"
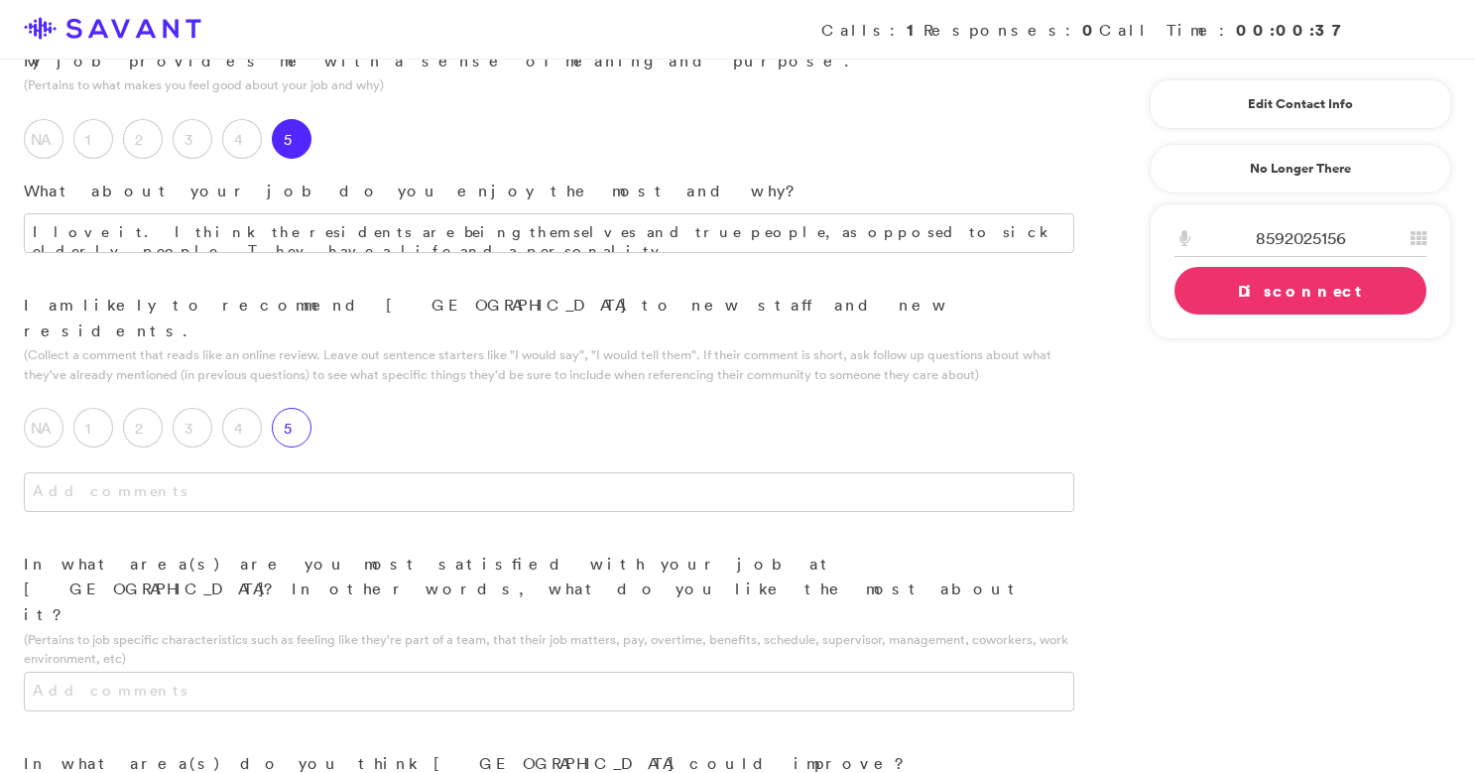
click at [285, 408] on label "5" at bounding box center [292, 428] width 40 height 40
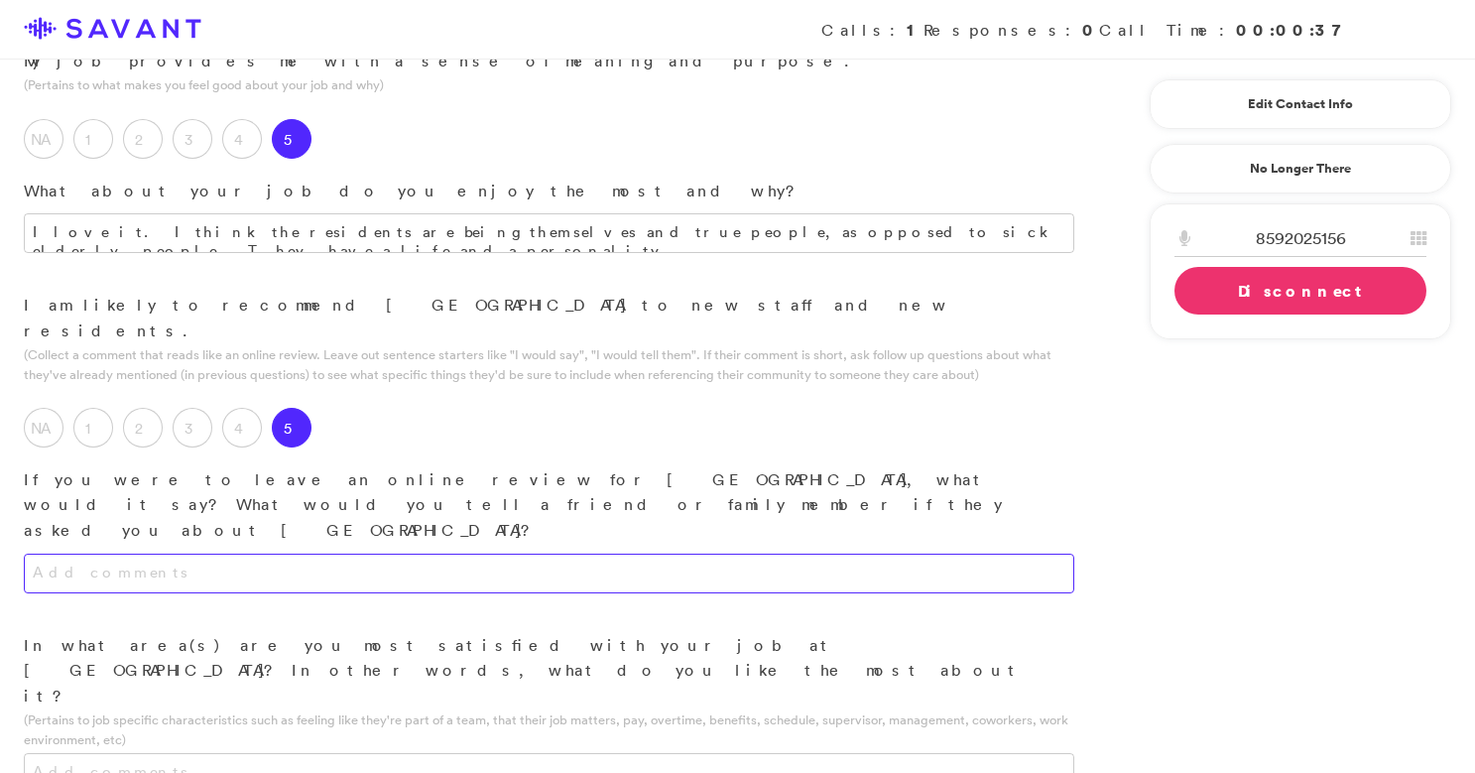
click at [331, 554] on textarea at bounding box center [549, 574] width 1050 height 40
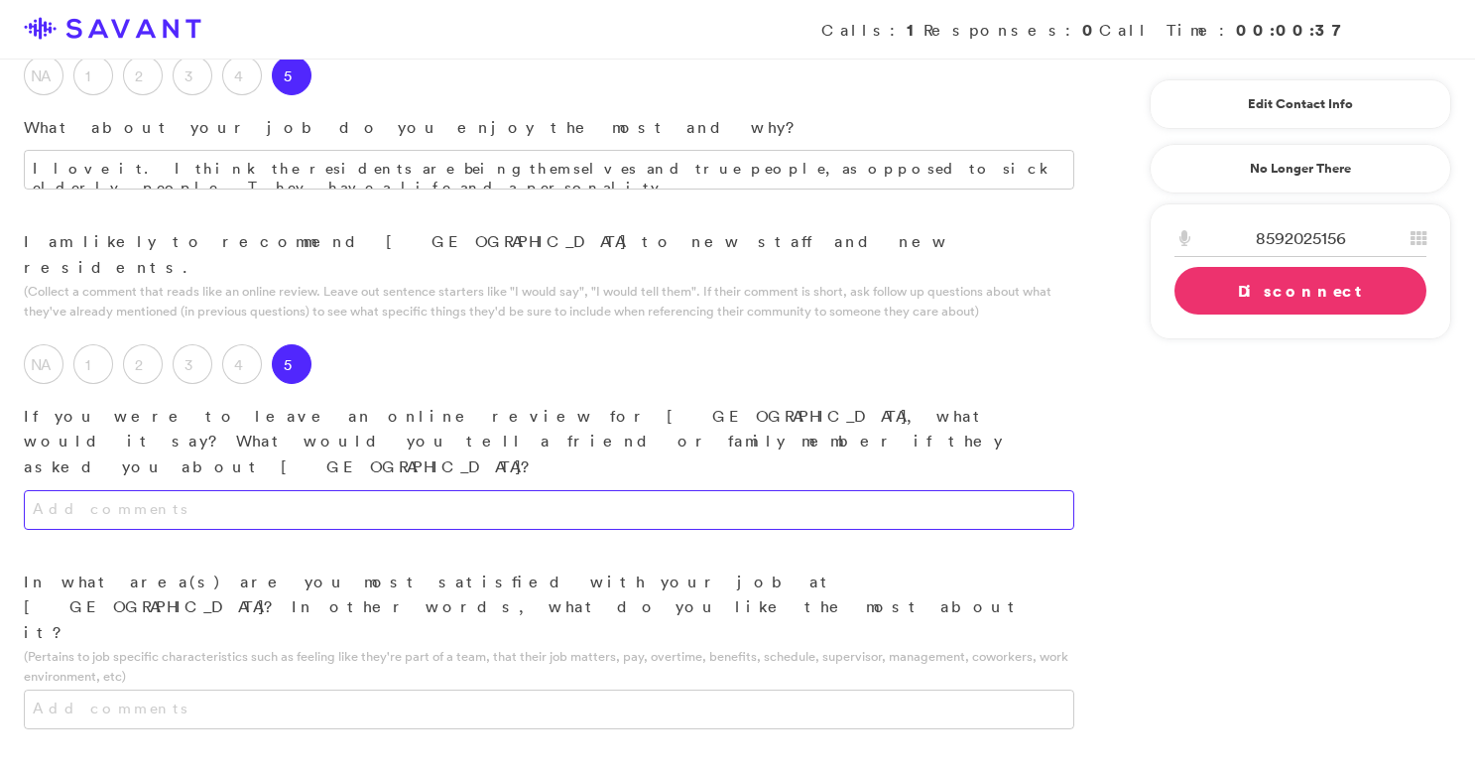
scroll to position [2083, 0]
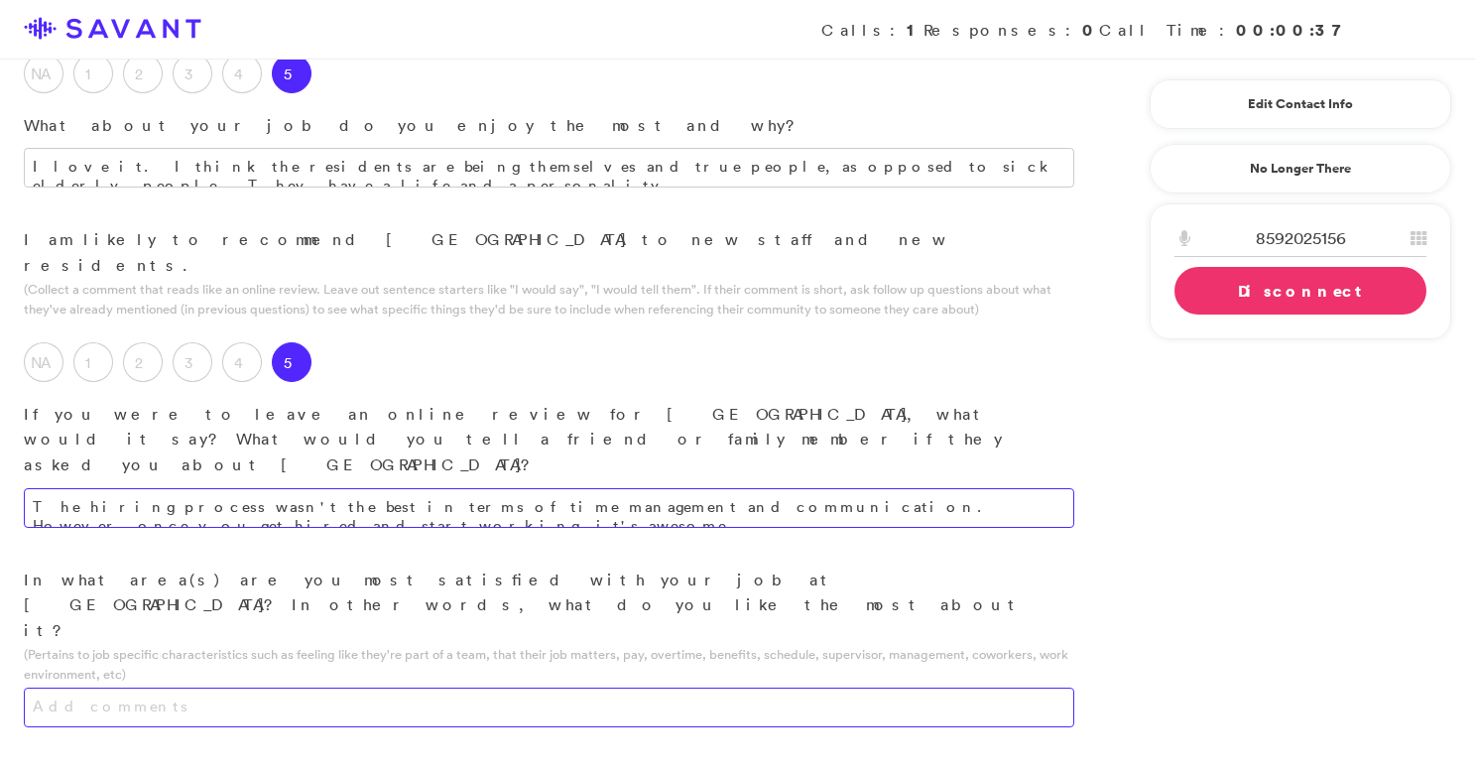
type textarea "The hiring process wasn't the best in terms of time management and communicatio…"
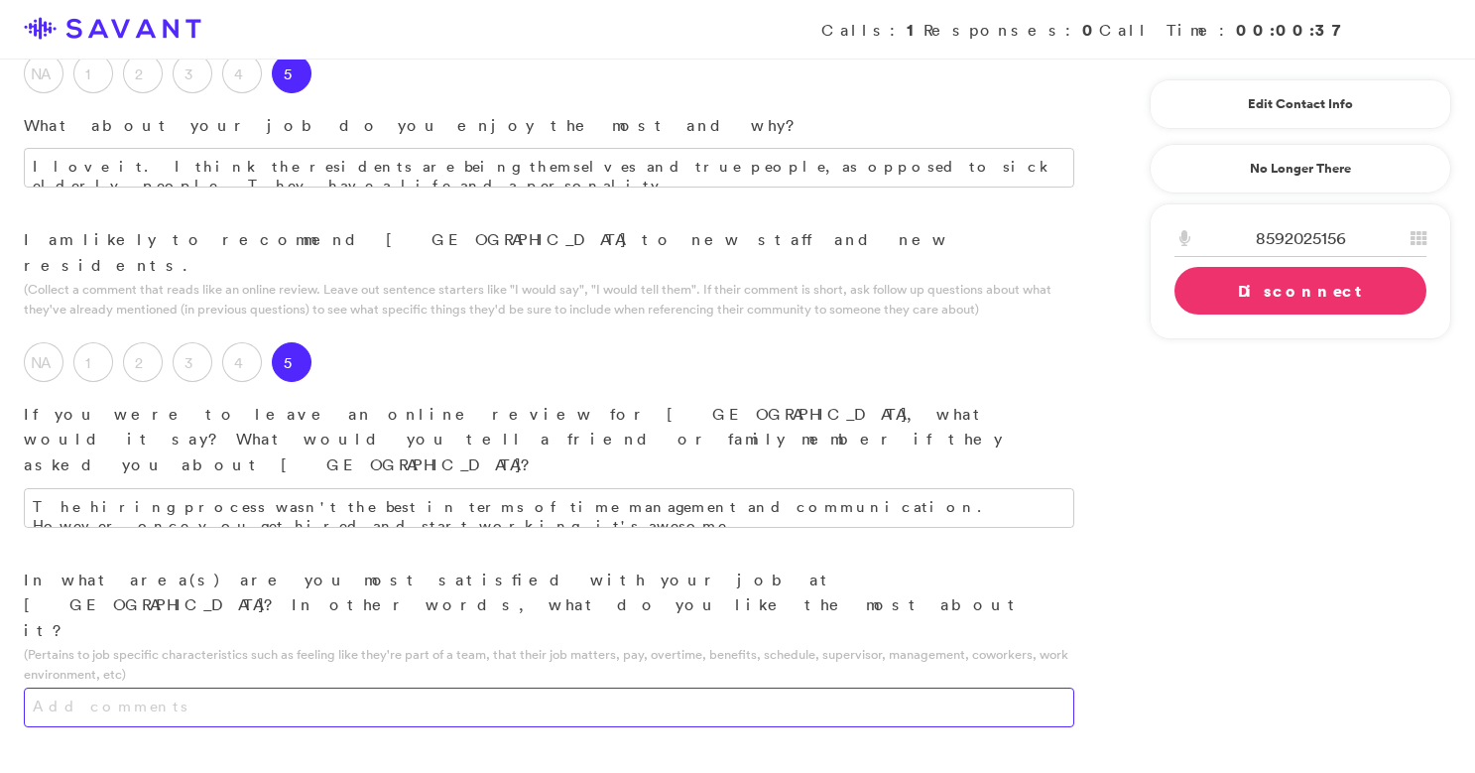
click at [666, 687] on textarea at bounding box center [549, 707] width 1050 height 40
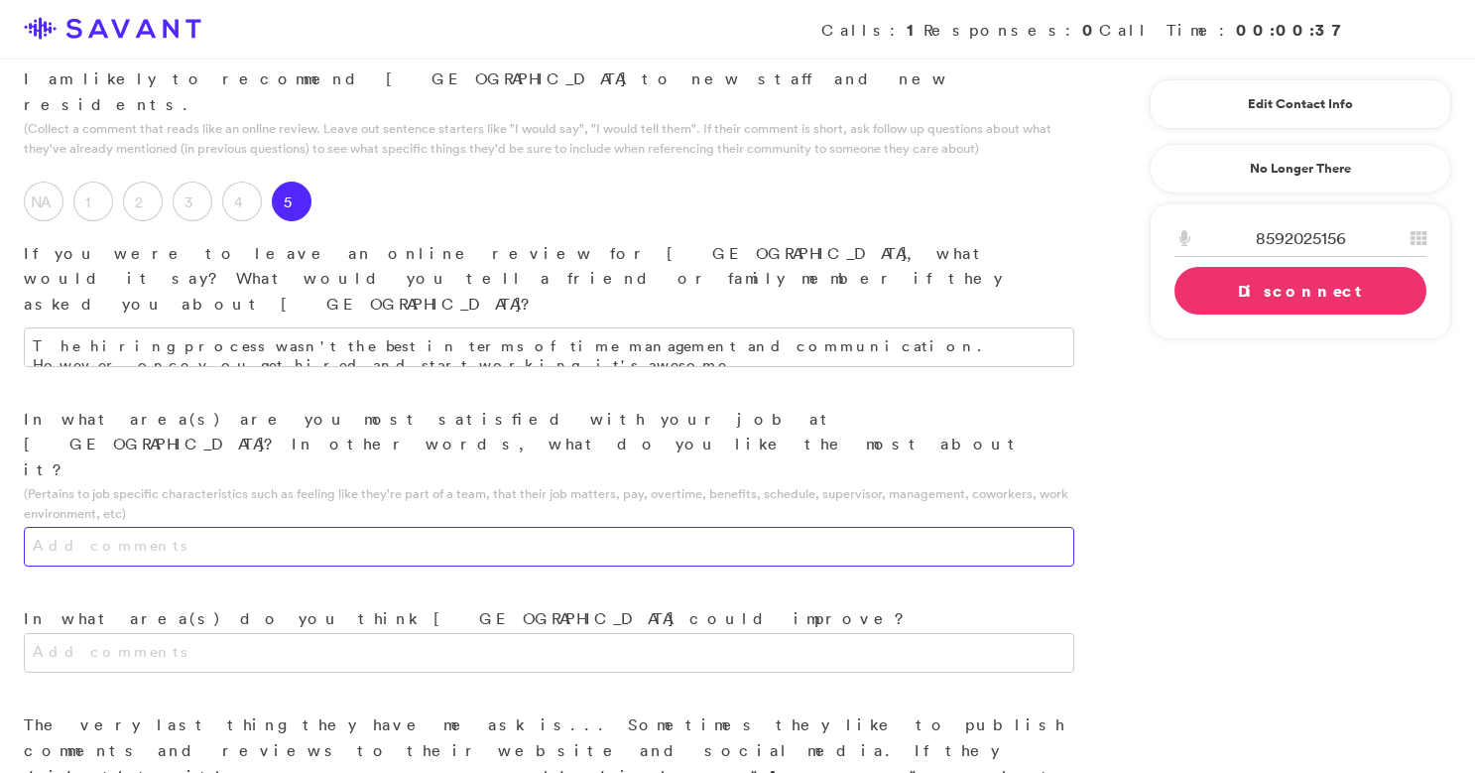
scroll to position [2247, 0]
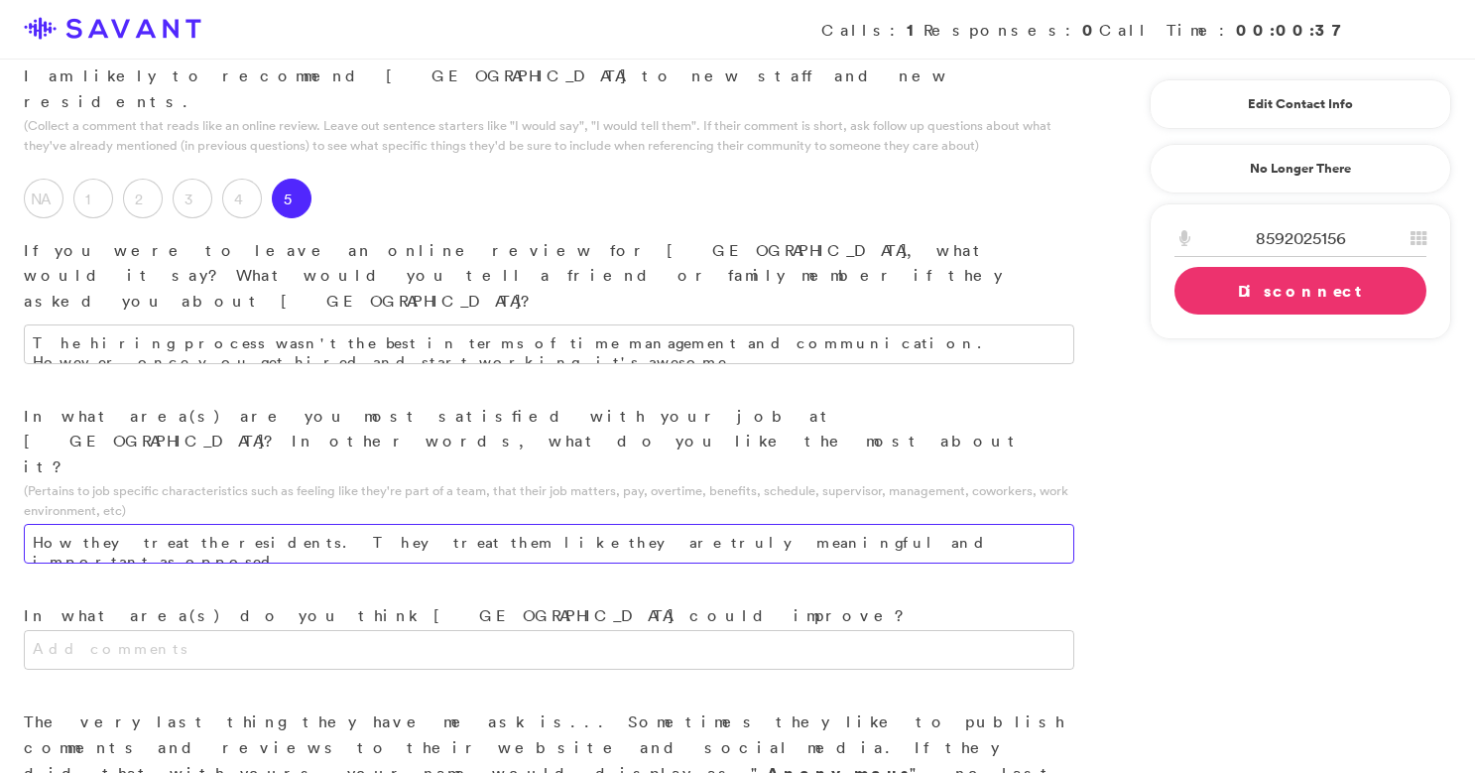
click at [316, 524] on textarea "How they treat the residents. They treat them like they are truly meaningful an…" at bounding box center [549, 544] width 1050 height 40
click at [328, 524] on textarea "How they treat the residents. They treat them like they are truly meaningful an…" at bounding box center [549, 544] width 1050 height 40
click at [781, 524] on textarea "How they treat the residents. They treat the residents like they are truly mean…" at bounding box center [549, 544] width 1050 height 40
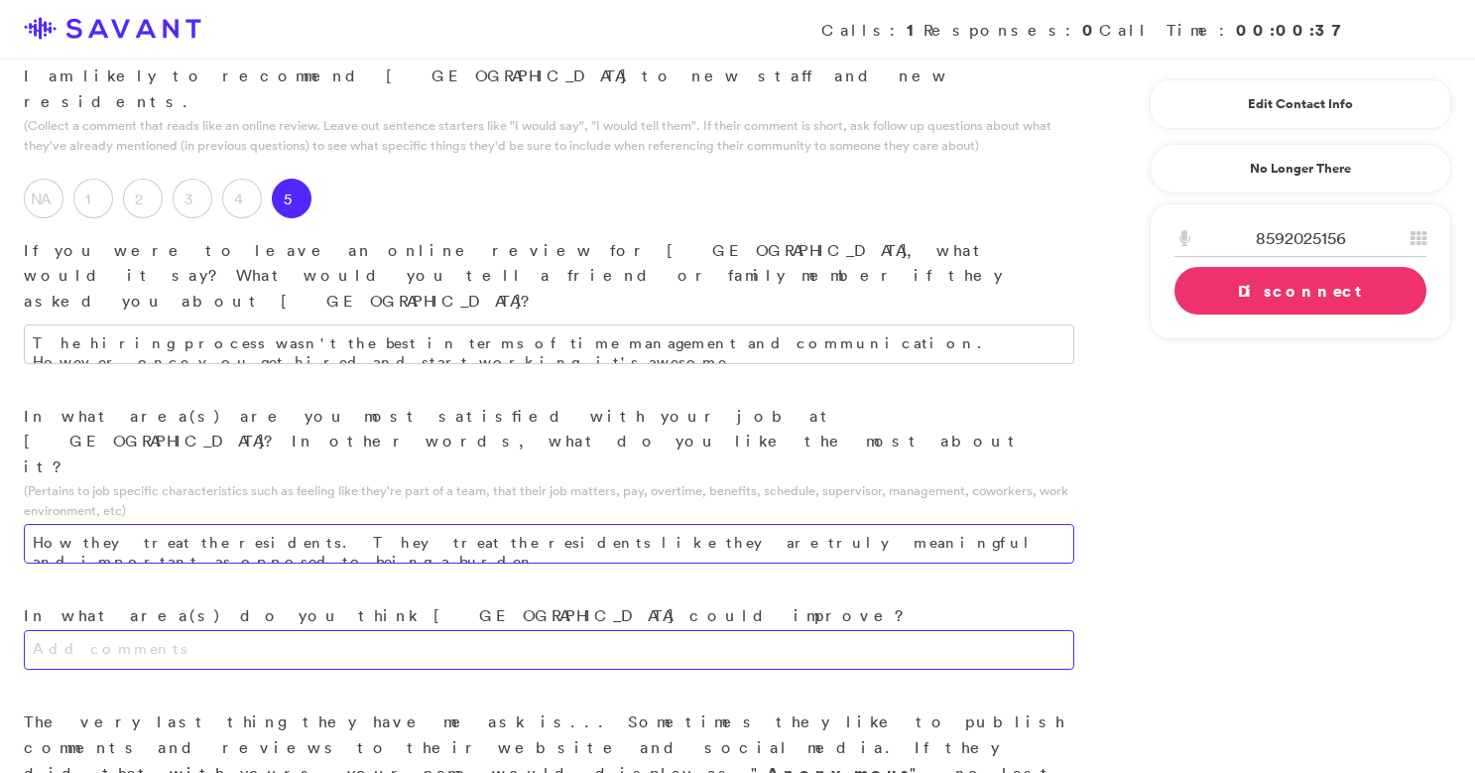
type textarea "How they treat the residents. They treat the residents like they are truly mean…"
click at [460, 630] on textarea at bounding box center [549, 650] width 1050 height 40
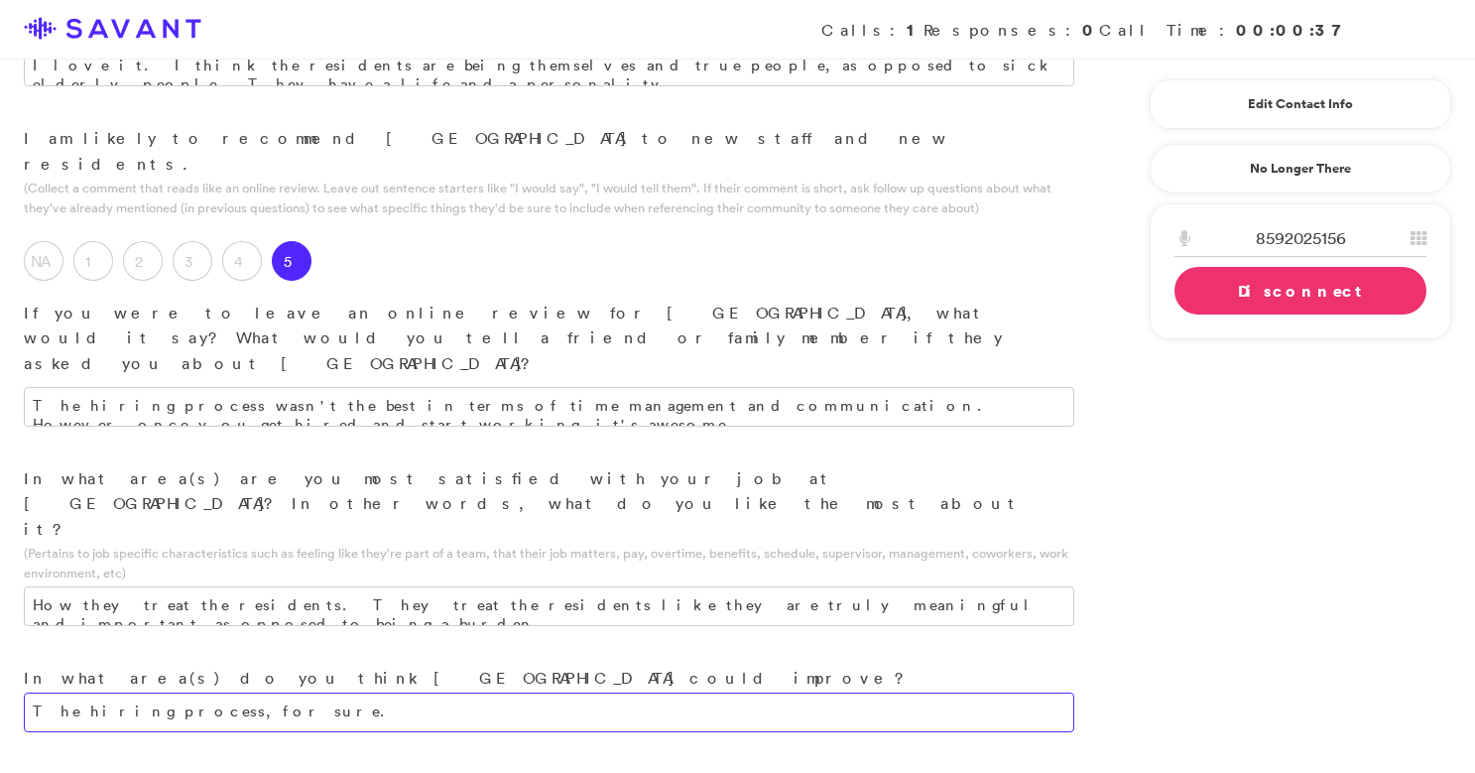
scroll to position [2381, 0]
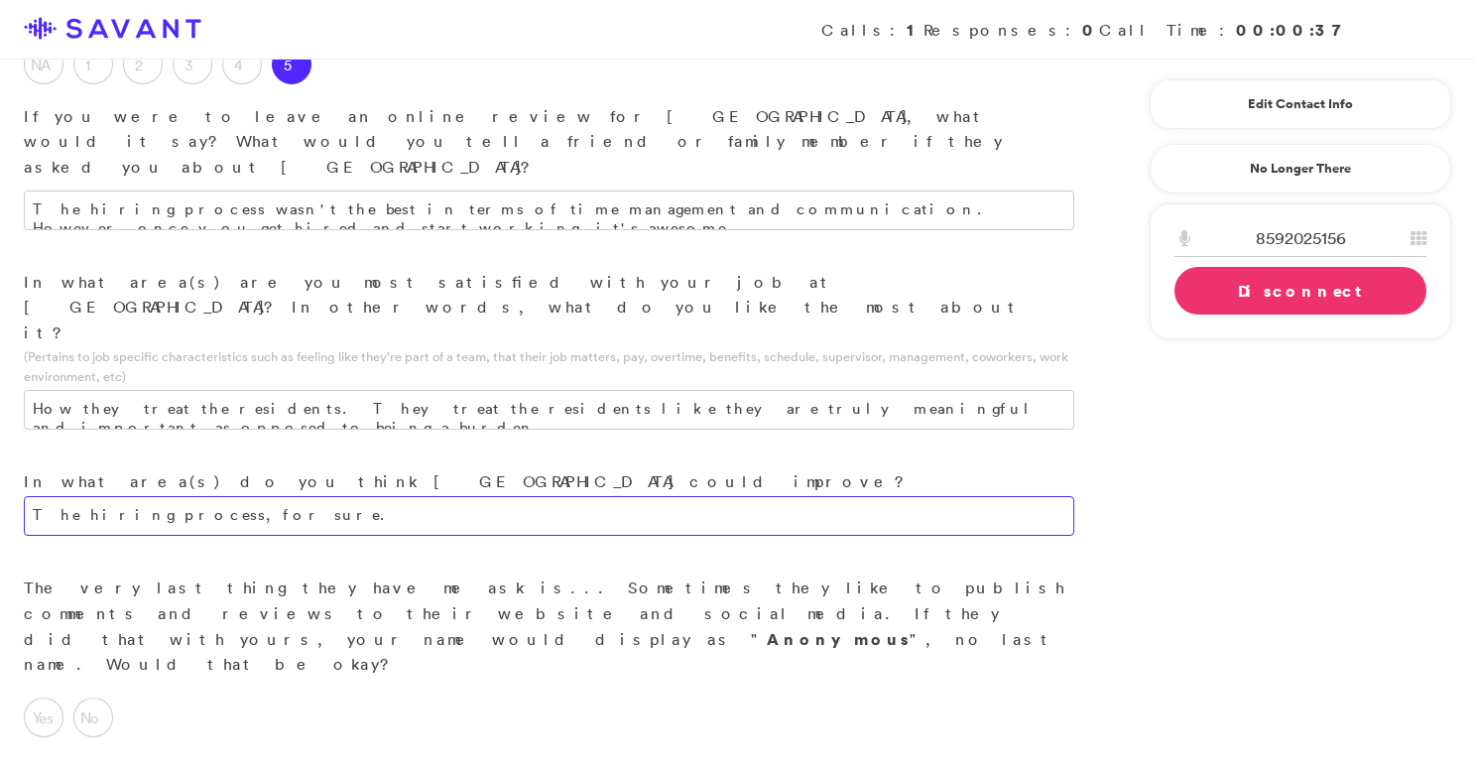
type textarea "The hiring process, for sure."
click at [1142, 294] on link "Disconnect" at bounding box center [1300, 291] width 252 height 48
